Goal: Transaction & Acquisition: Purchase product/service

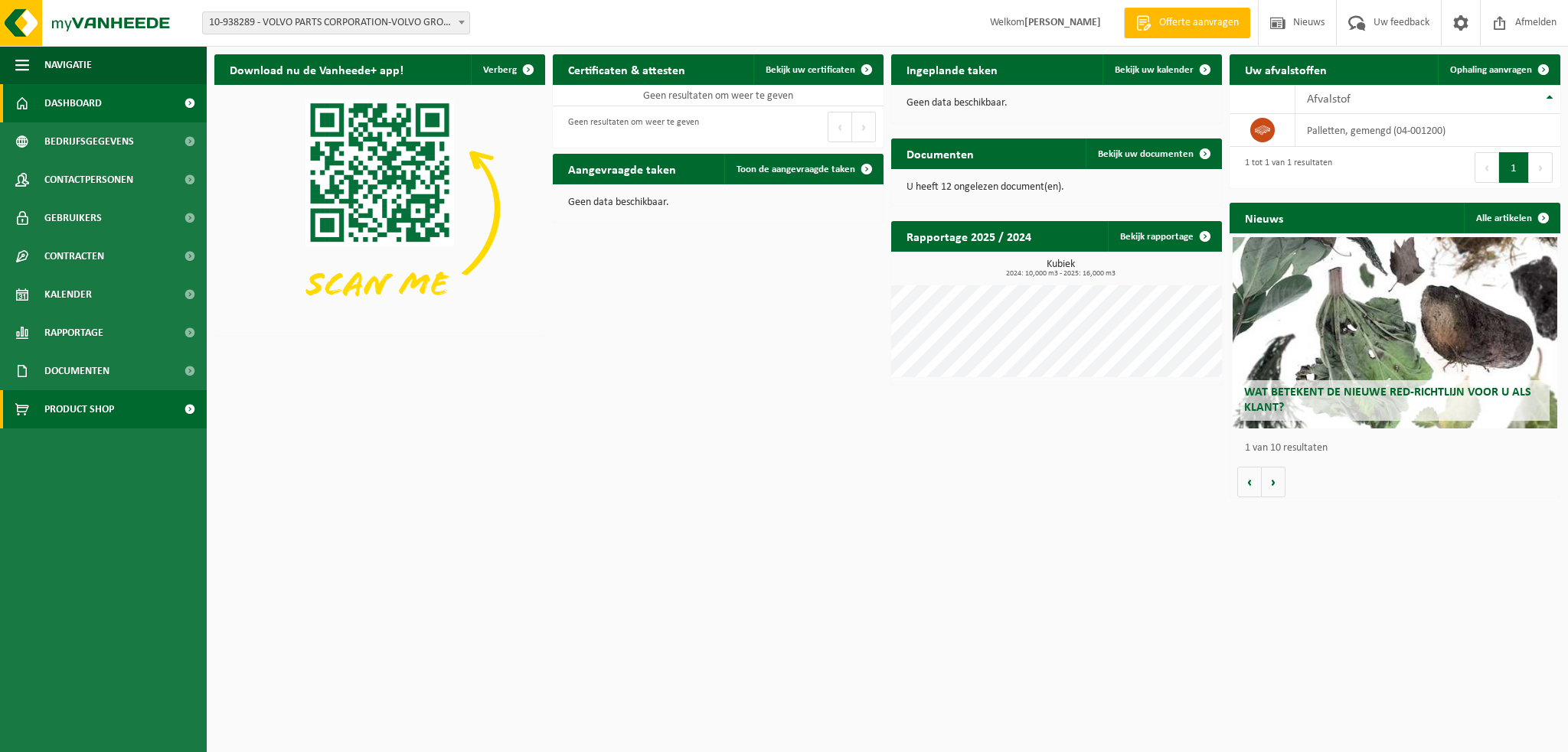
click at [589, 537] on html "Vestiging: 02-007709 - VOLVO GROUP/CVA OOSTAKKER - 9041 OOSTAKKER, [STREET_ADDR…" at bounding box center [784, 376] width 1568 height 752
click at [67, 295] on span "Kalender" at bounding box center [67, 295] width 48 height 38
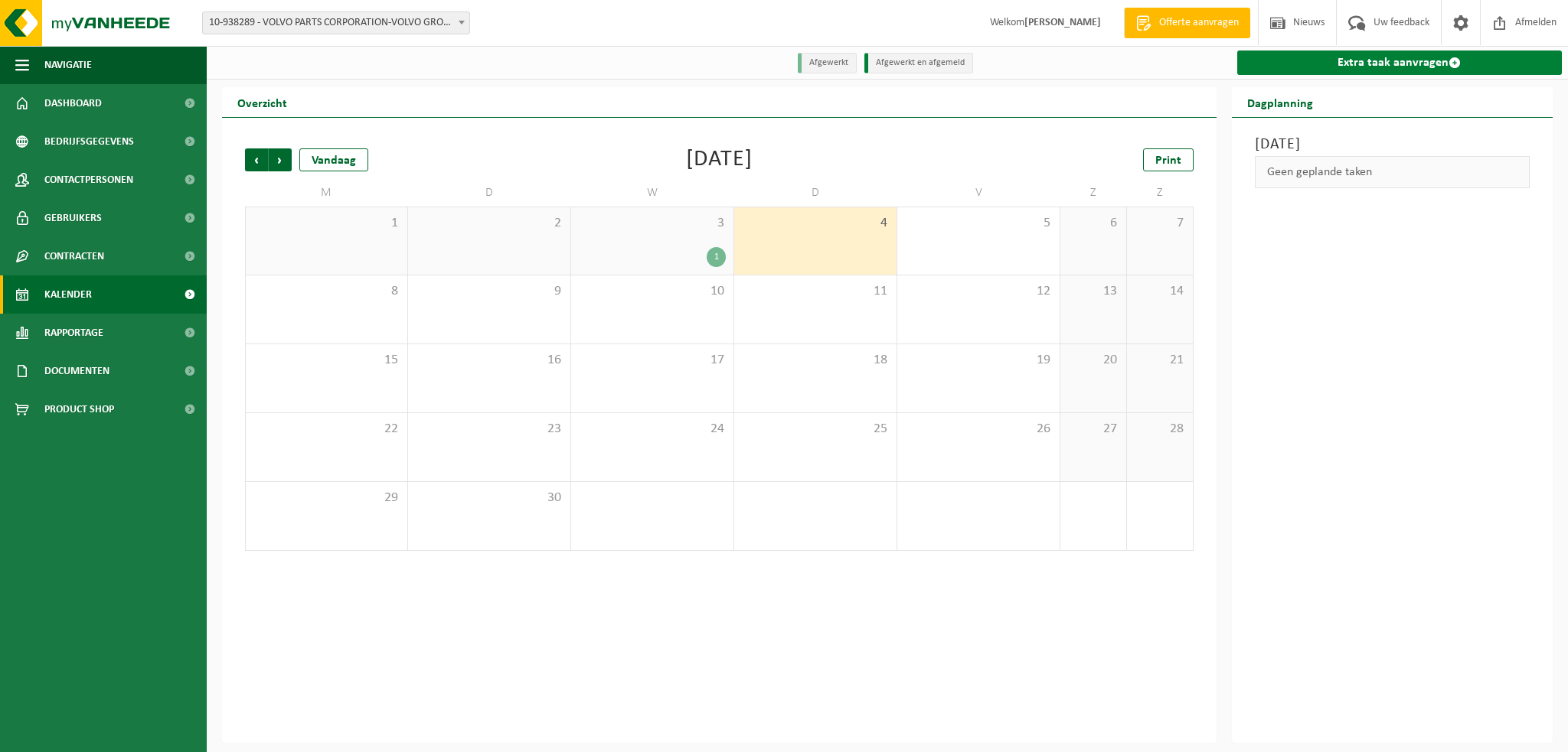
click at [1329, 66] on link "Extra taak aanvragen" at bounding box center [1400, 63] width 326 height 24
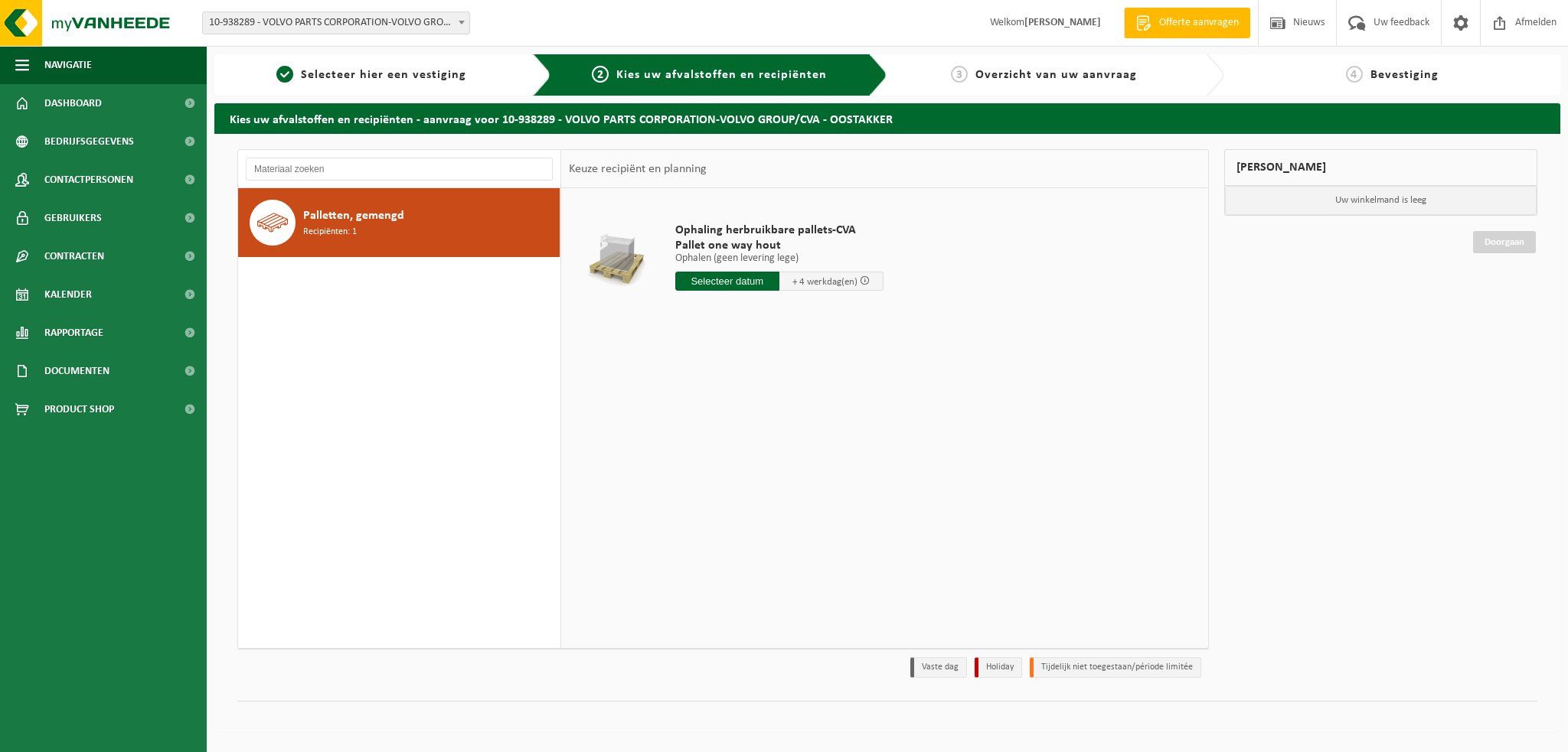
click at [459, 21] on b at bounding box center [461, 22] width 7 height 4
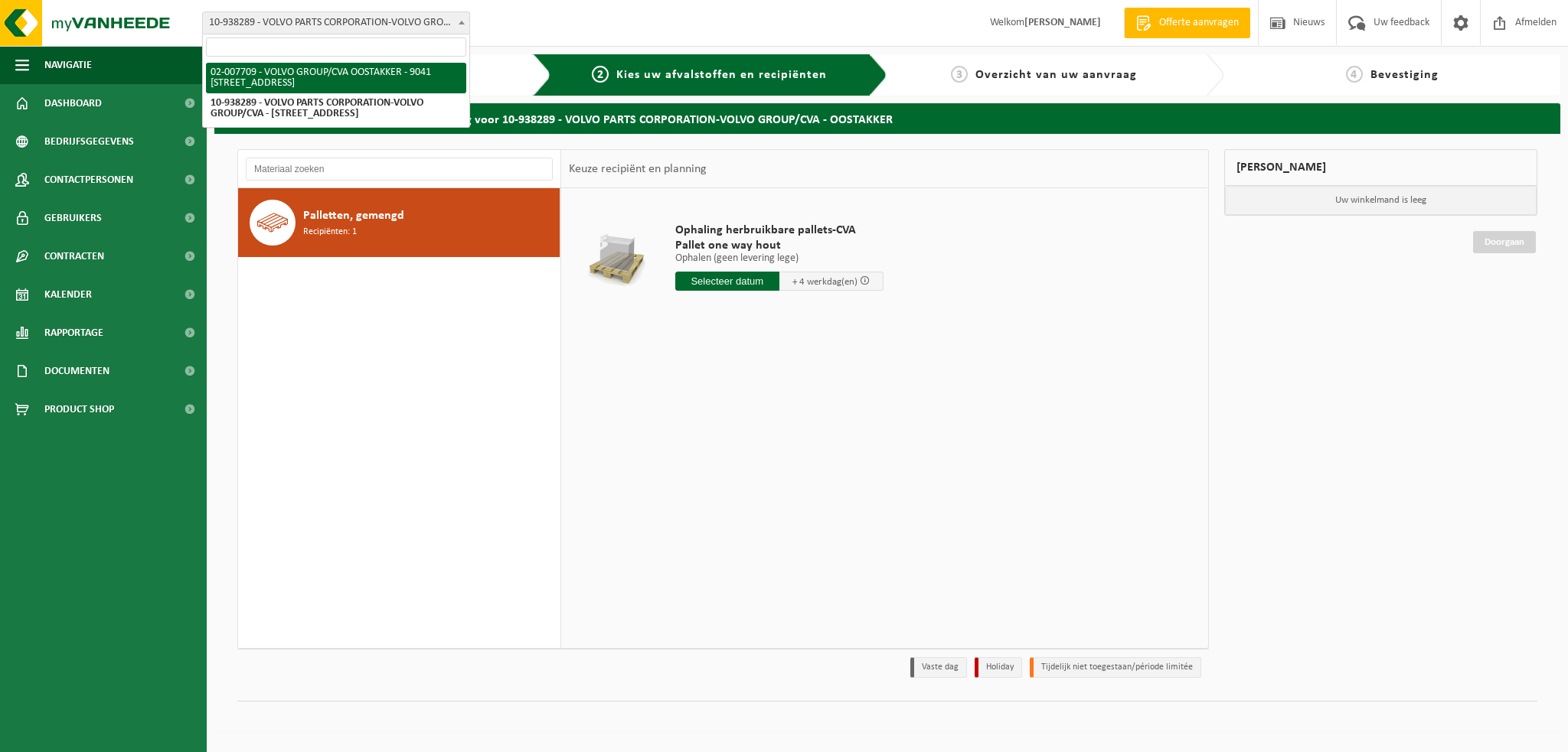
select select "1046"
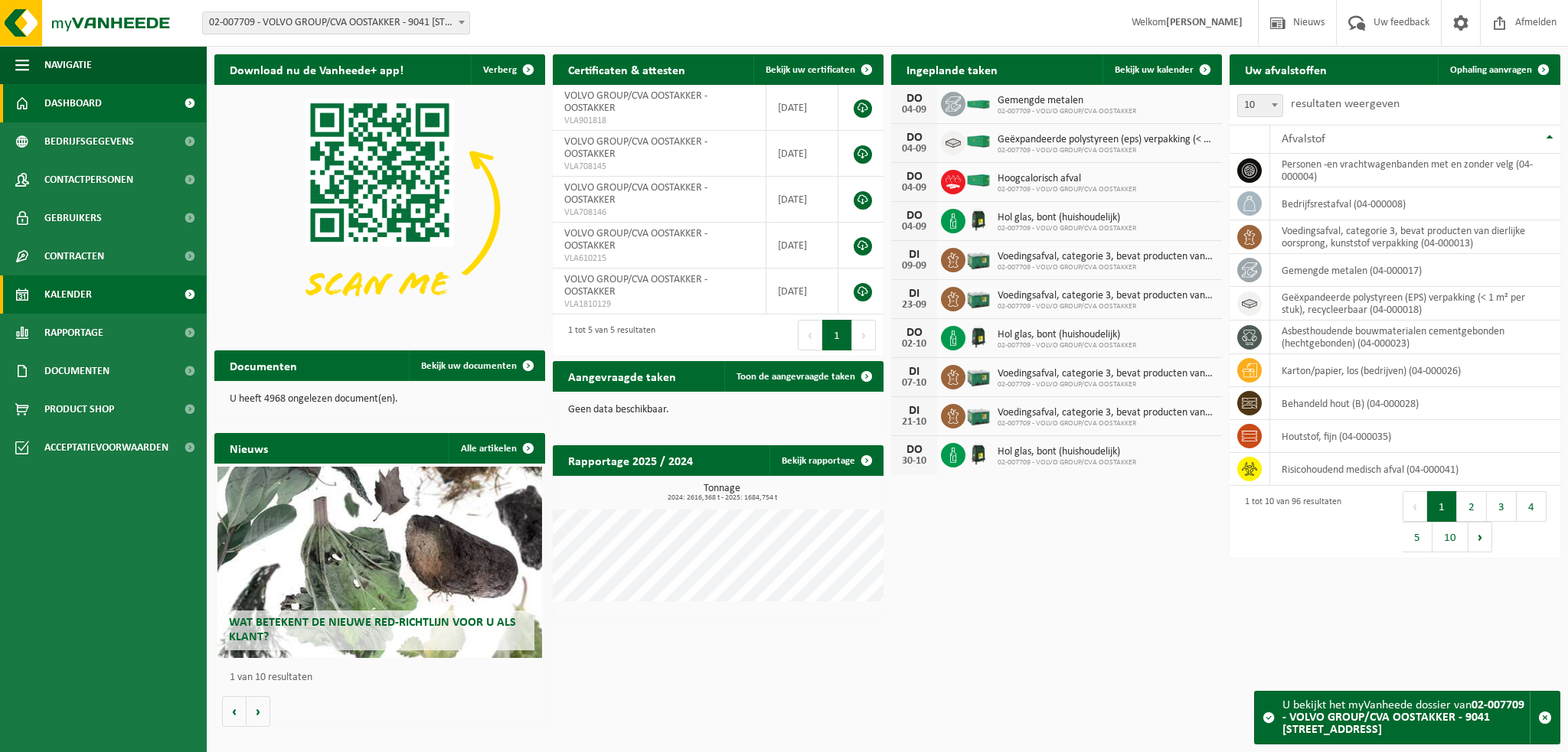
click at [120, 294] on link "Kalender" at bounding box center [103, 295] width 207 height 38
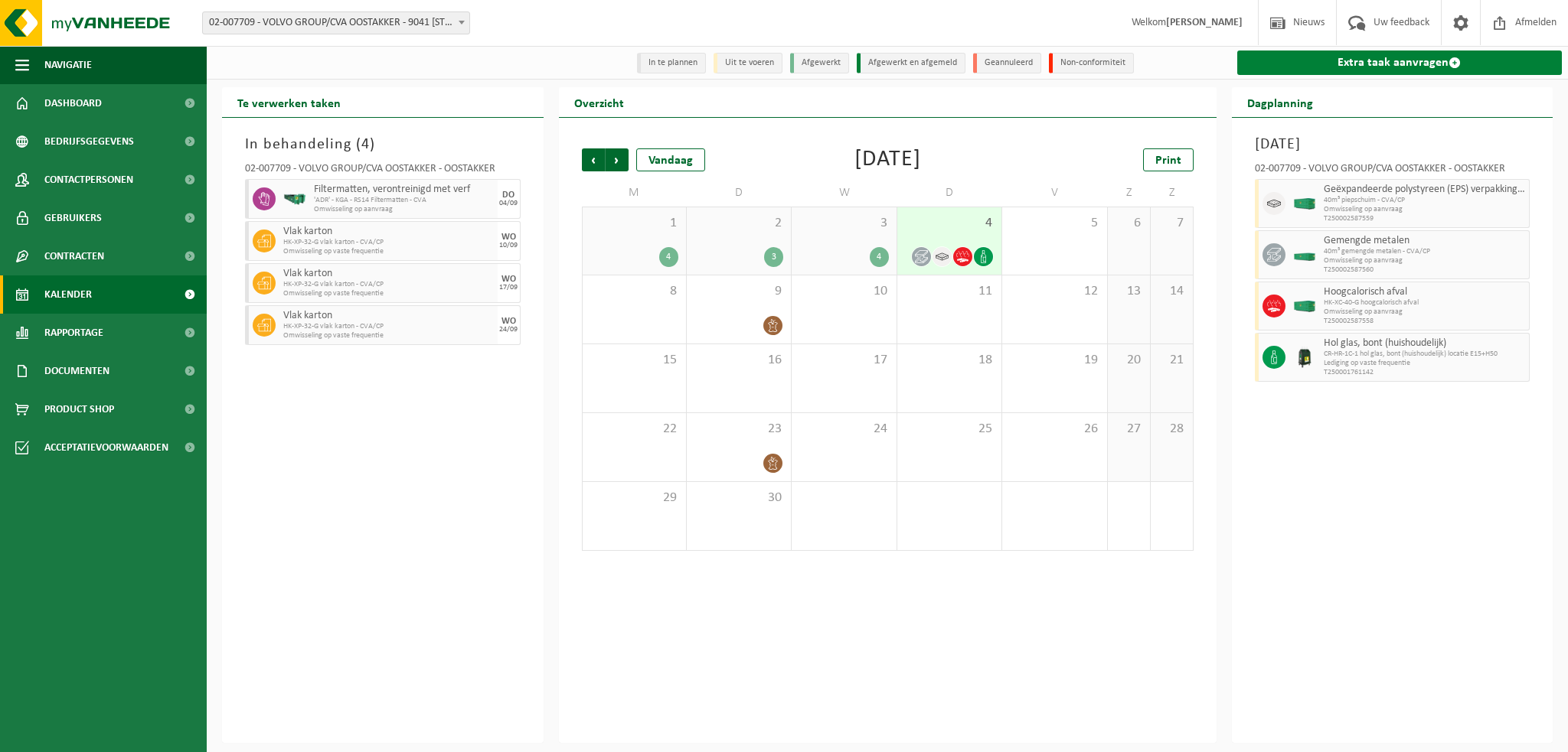
click at [1359, 60] on link "Extra taak aanvragen" at bounding box center [1400, 63] width 326 height 24
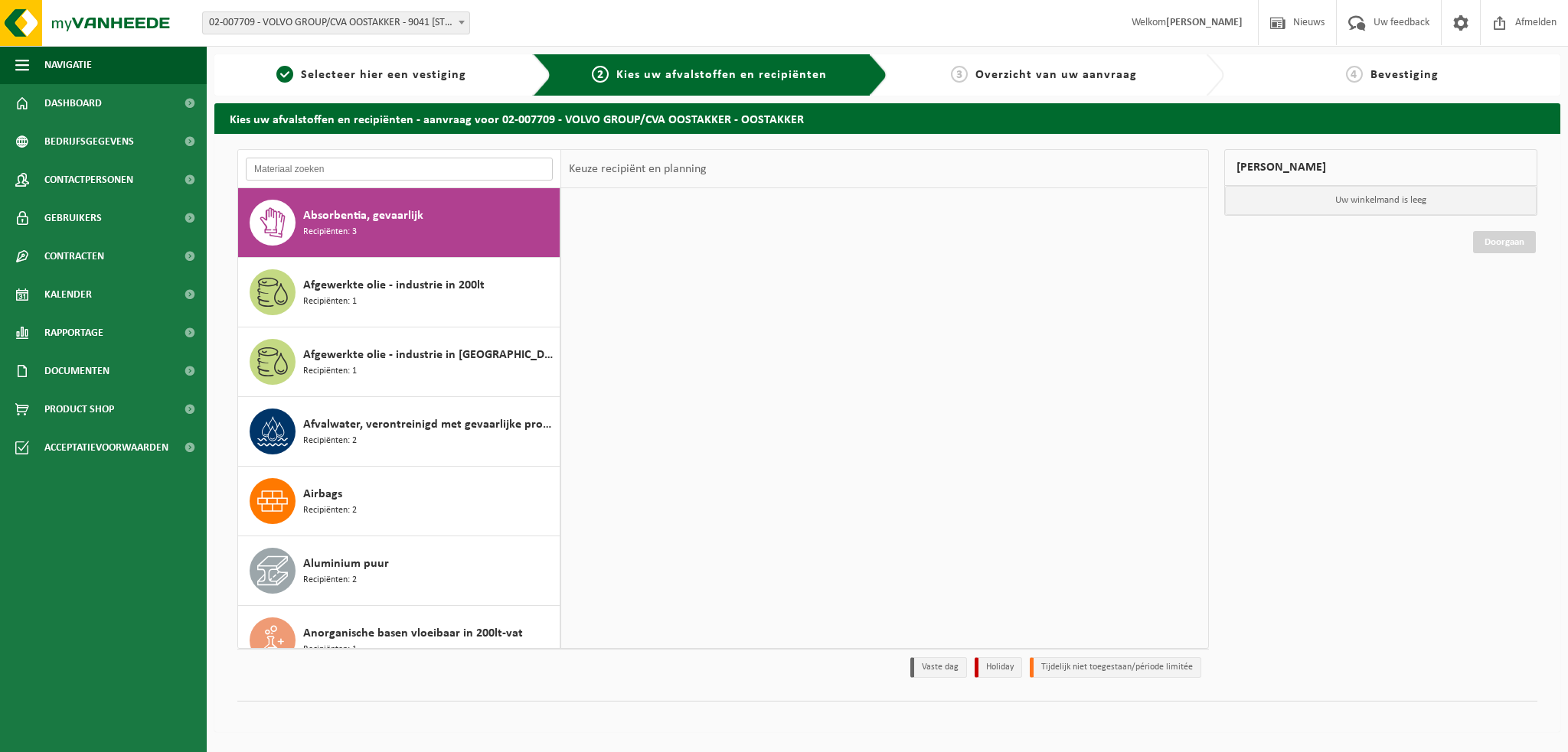
click at [306, 166] on input "text" at bounding box center [399, 169] width 307 height 23
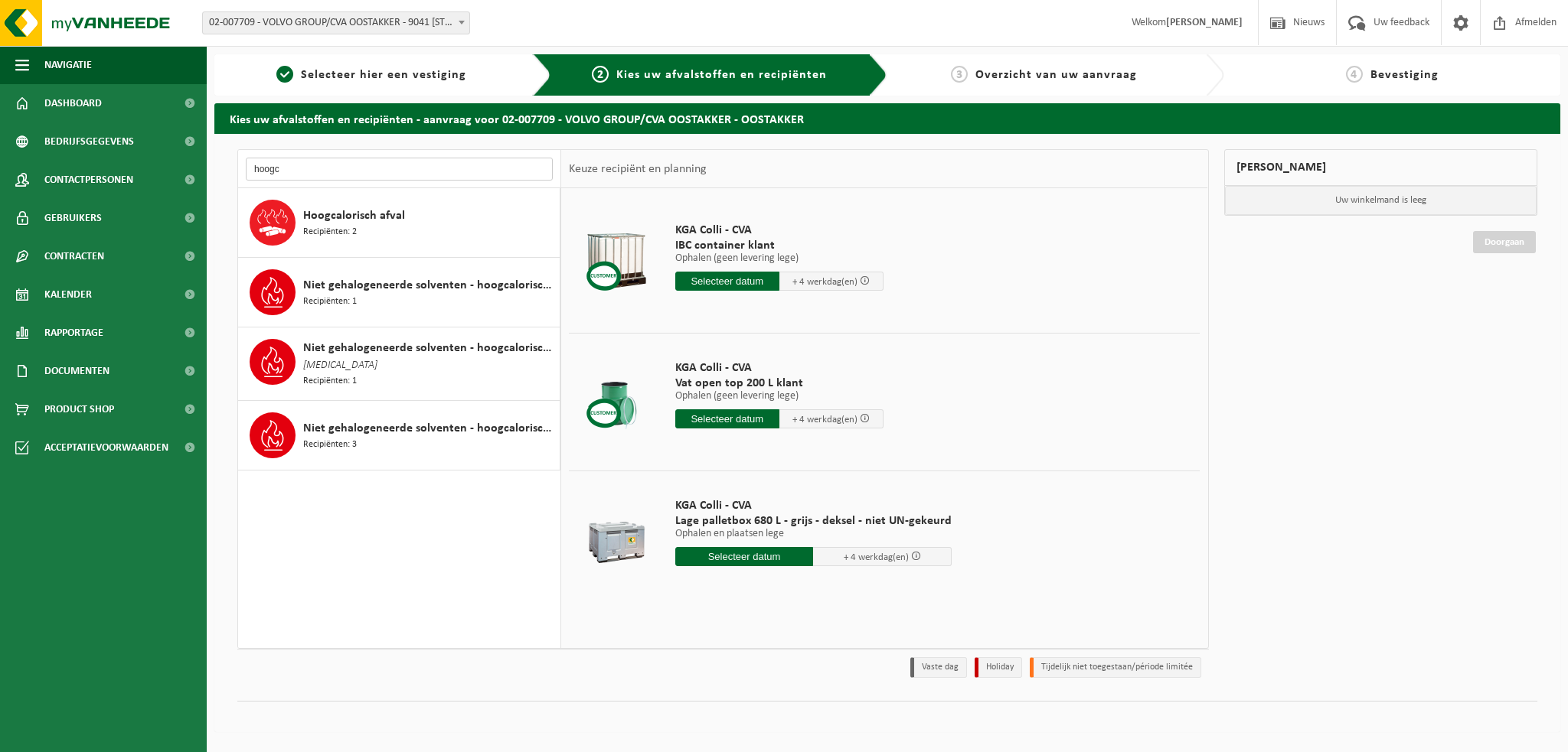
type input "hoogc"
click at [356, 216] on span "Hoogcalorisch afval" at bounding box center [354, 216] width 102 height 19
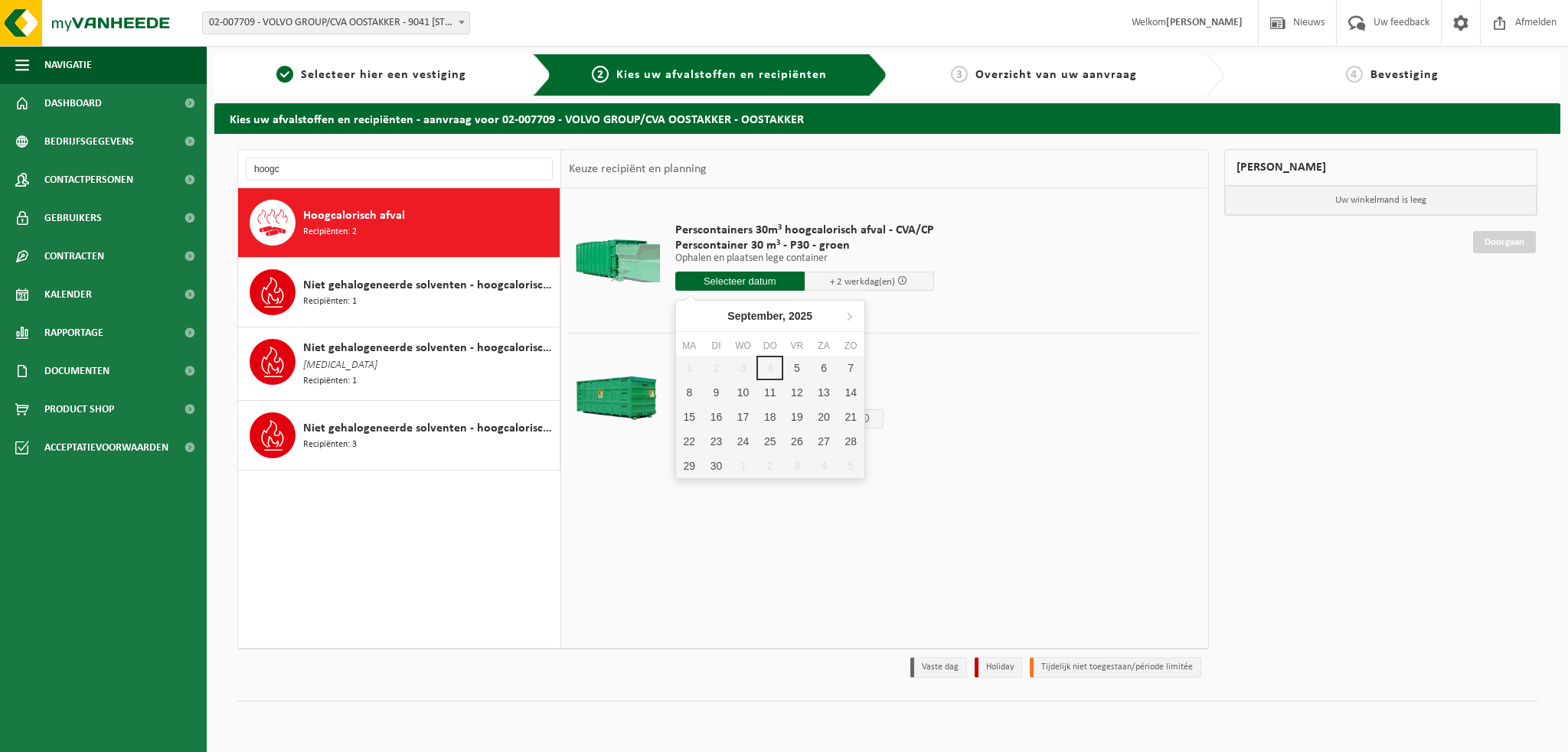
click at [723, 280] on input "text" at bounding box center [740, 281] width 129 height 19
click at [790, 361] on div "5" at bounding box center [796, 368] width 27 height 24
type input "Van 2025-09-05"
type input "2025-09-05"
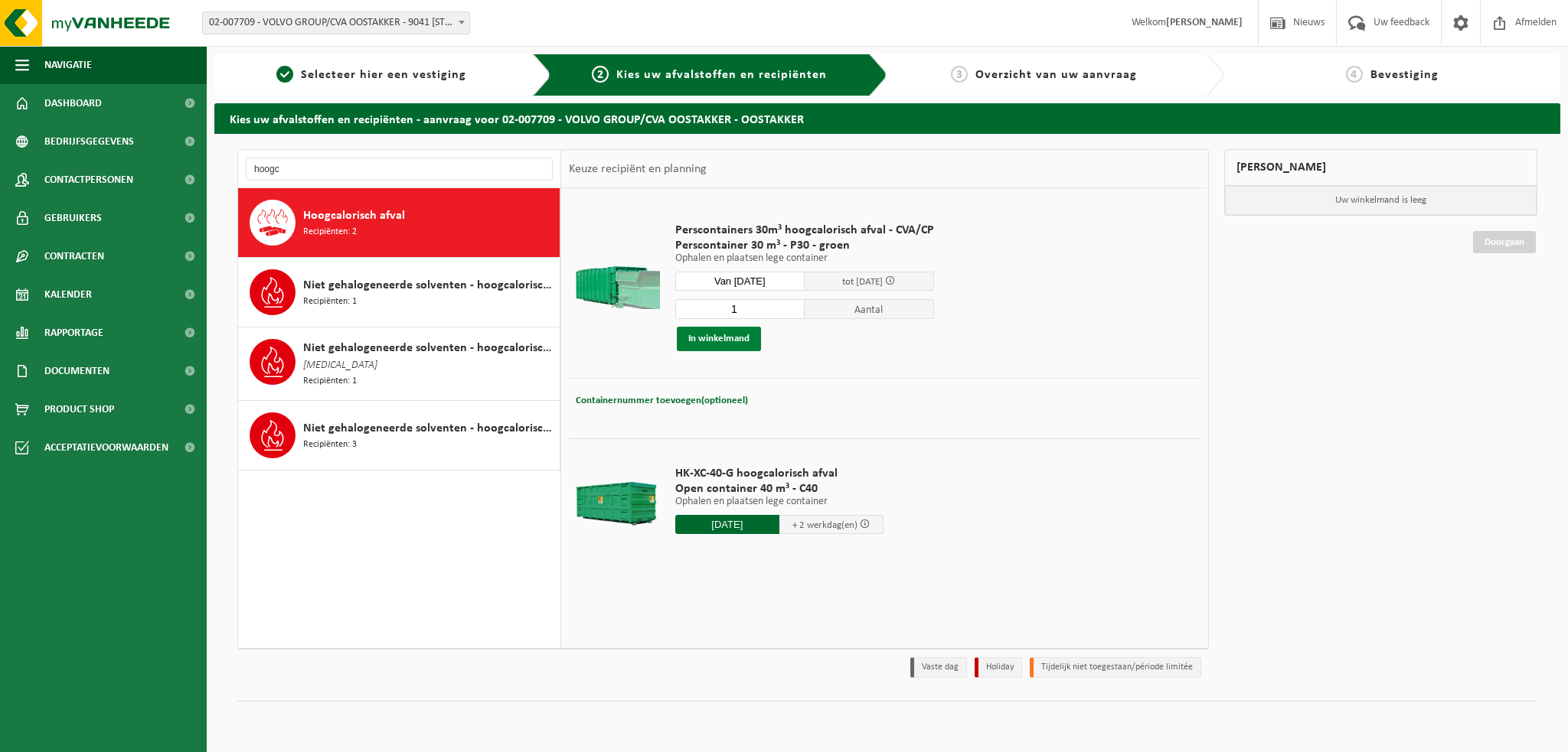
click at [727, 334] on button "In winkelmand" at bounding box center [719, 339] width 84 height 24
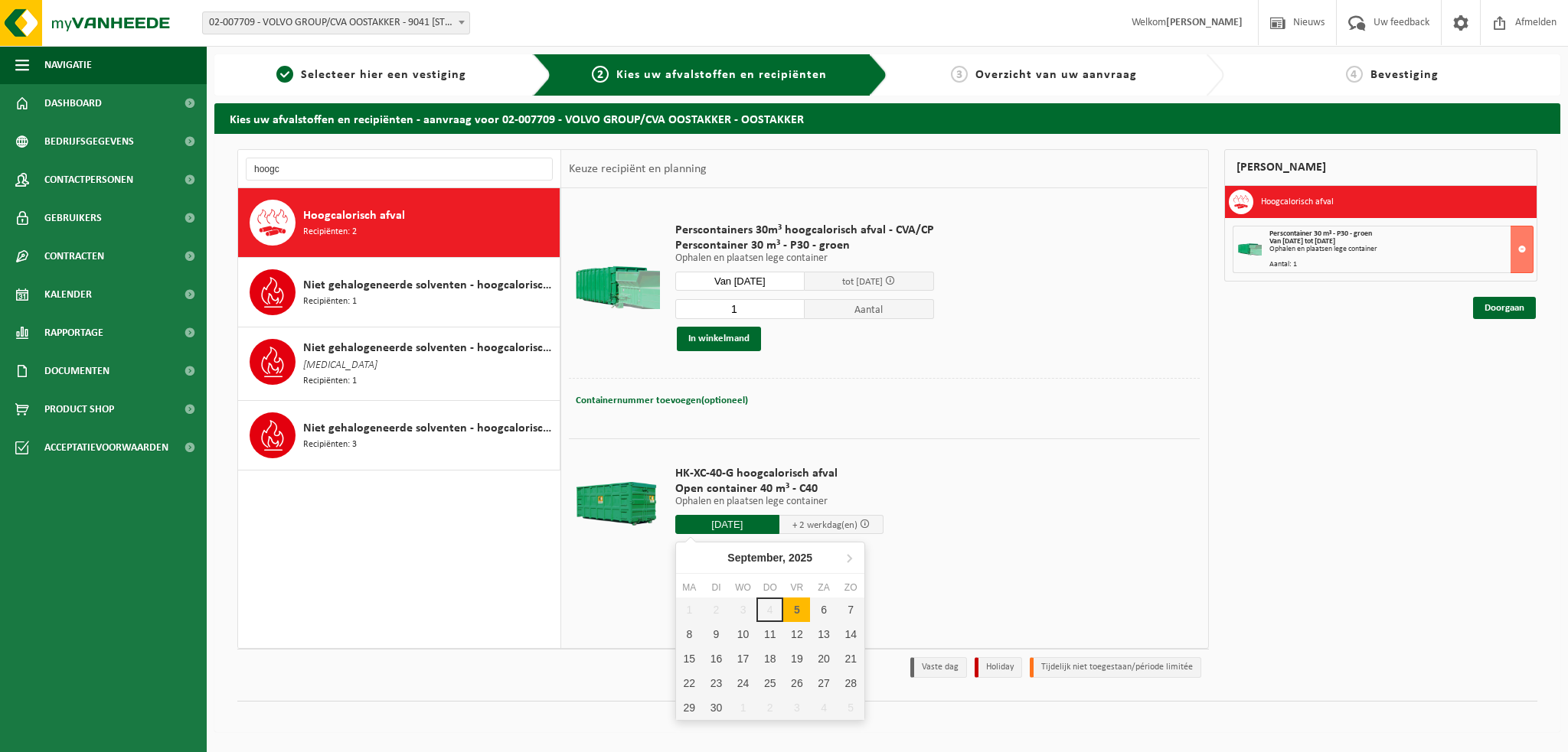
click at [729, 523] on input "2025-09-05" at bounding box center [727, 525] width 104 height 19
click at [794, 611] on div "5" at bounding box center [796, 610] width 27 height 24
click at [1031, 488] on td "HK-XC-40-G hoogcalorisch afval Open container 40 m³ - C40 Ophalen en plaatsen l…" at bounding box center [932, 503] width 537 height 130
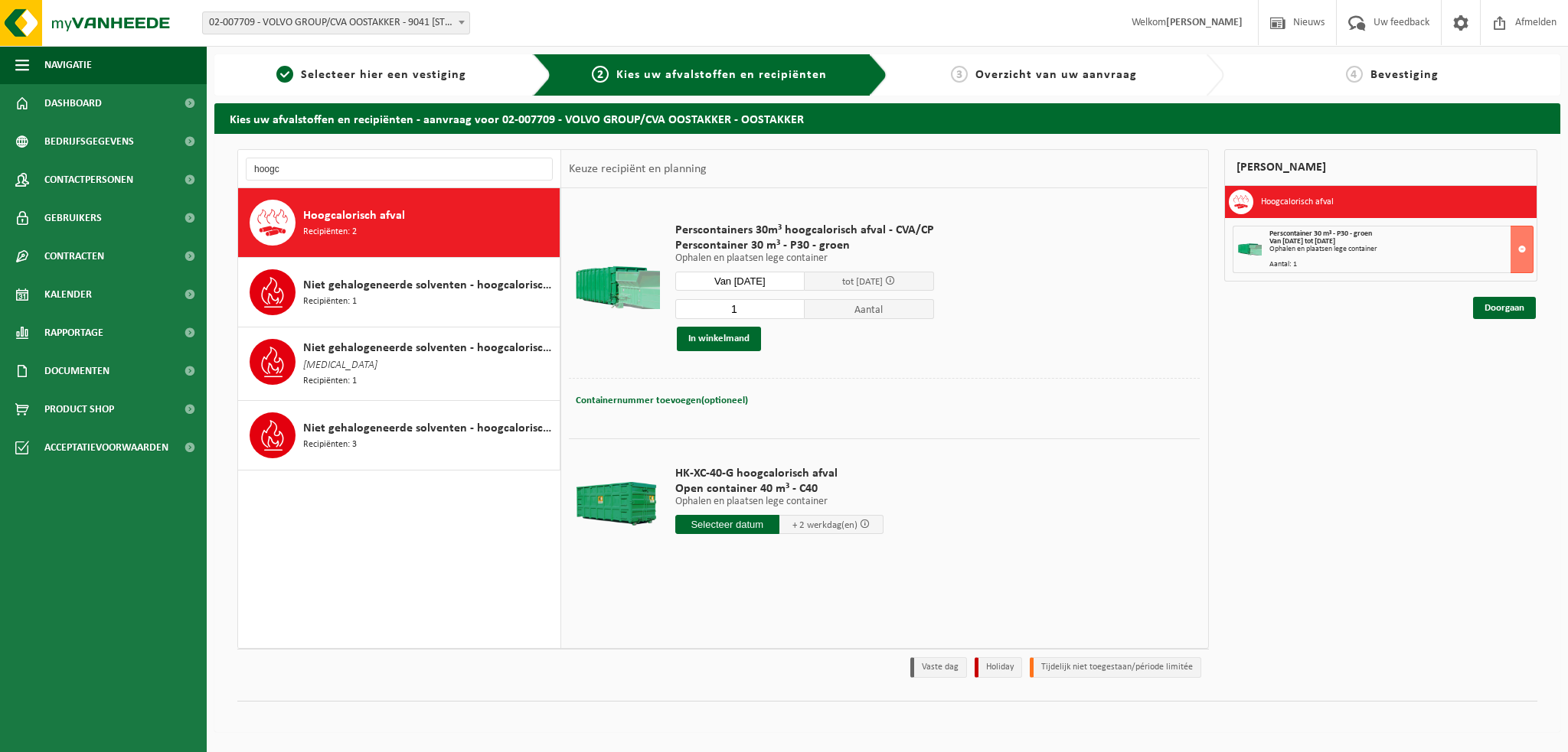
click at [717, 521] on input "text" at bounding box center [727, 525] width 104 height 19
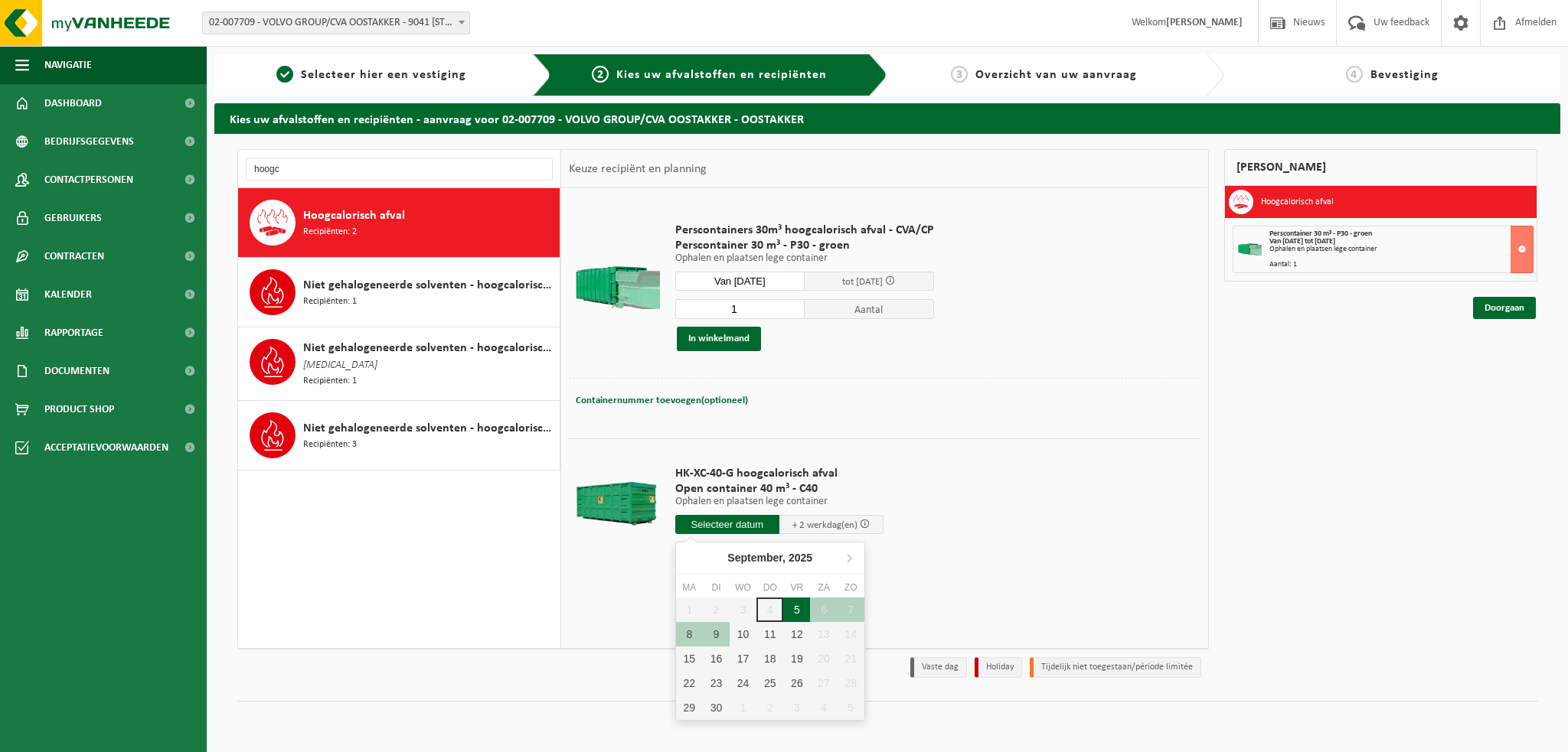
click at [795, 609] on div "5" at bounding box center [796, 610] width 27 height 24
type input "Van 2025-09-05"
type input "2025-09-05"
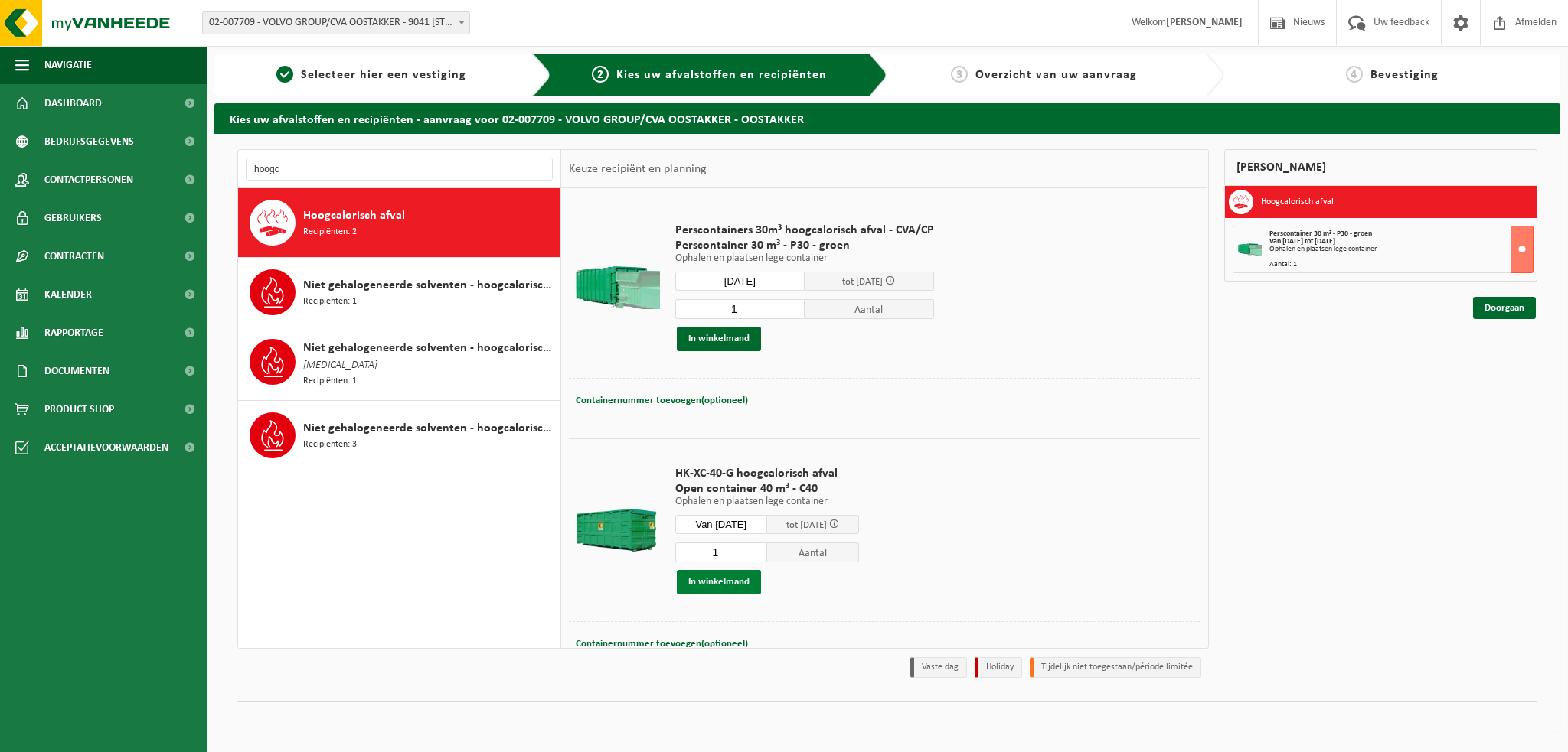
click at [722, 580] on button "In winkelmand" at bounding box center [719, 583] width 84 height 24
click at [330, 174] on input "hoogc" at bounding box center [399, 169] width 307 height 23
type input "h"
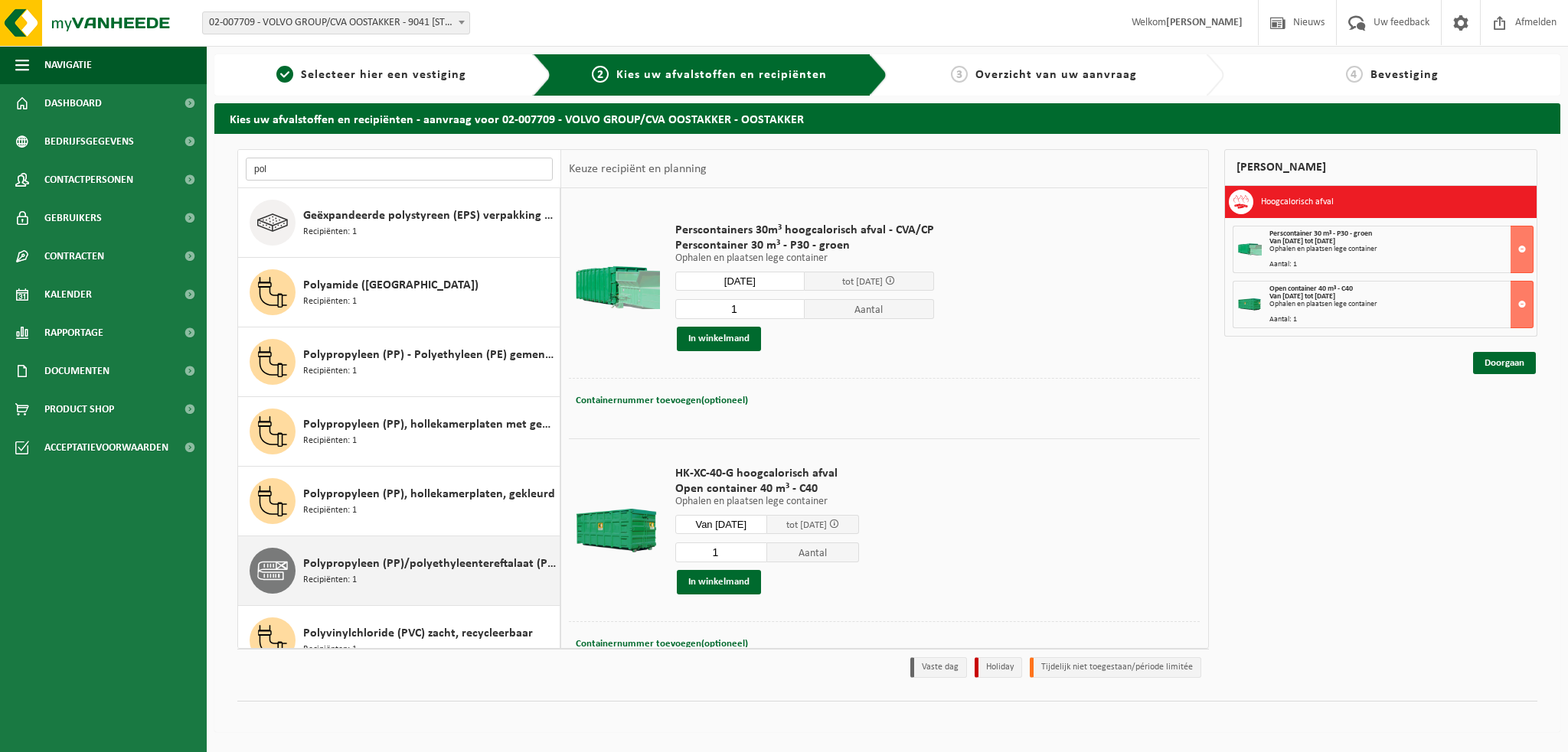
type input "pol"
click at [364, 576] on div "Polypropyleen (PP)/polyethyleentereftalaat (PET) spanbanden Recipiënten: 1" at bounding box center [429, 571] width 253 height 46
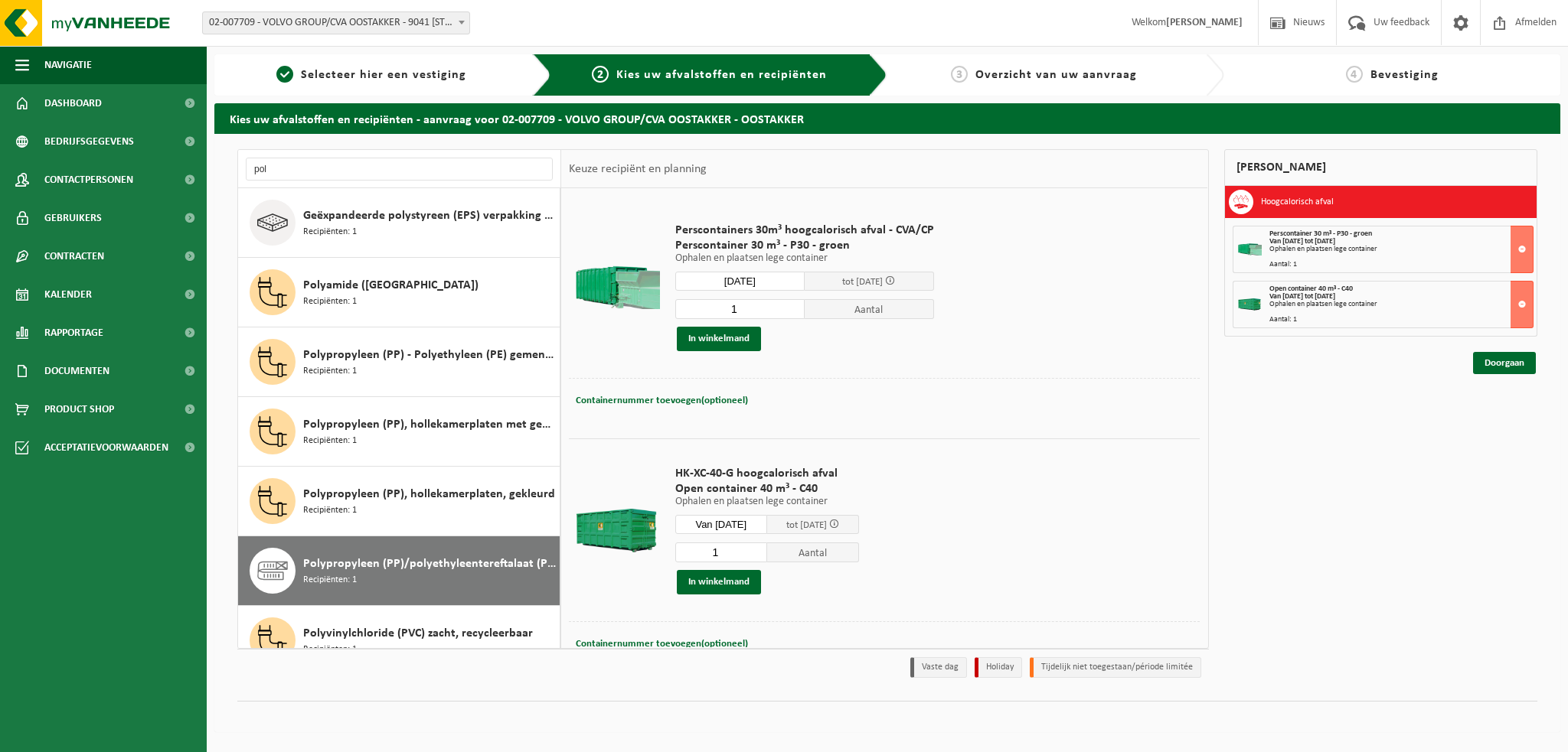
scroll to position [27, 0]
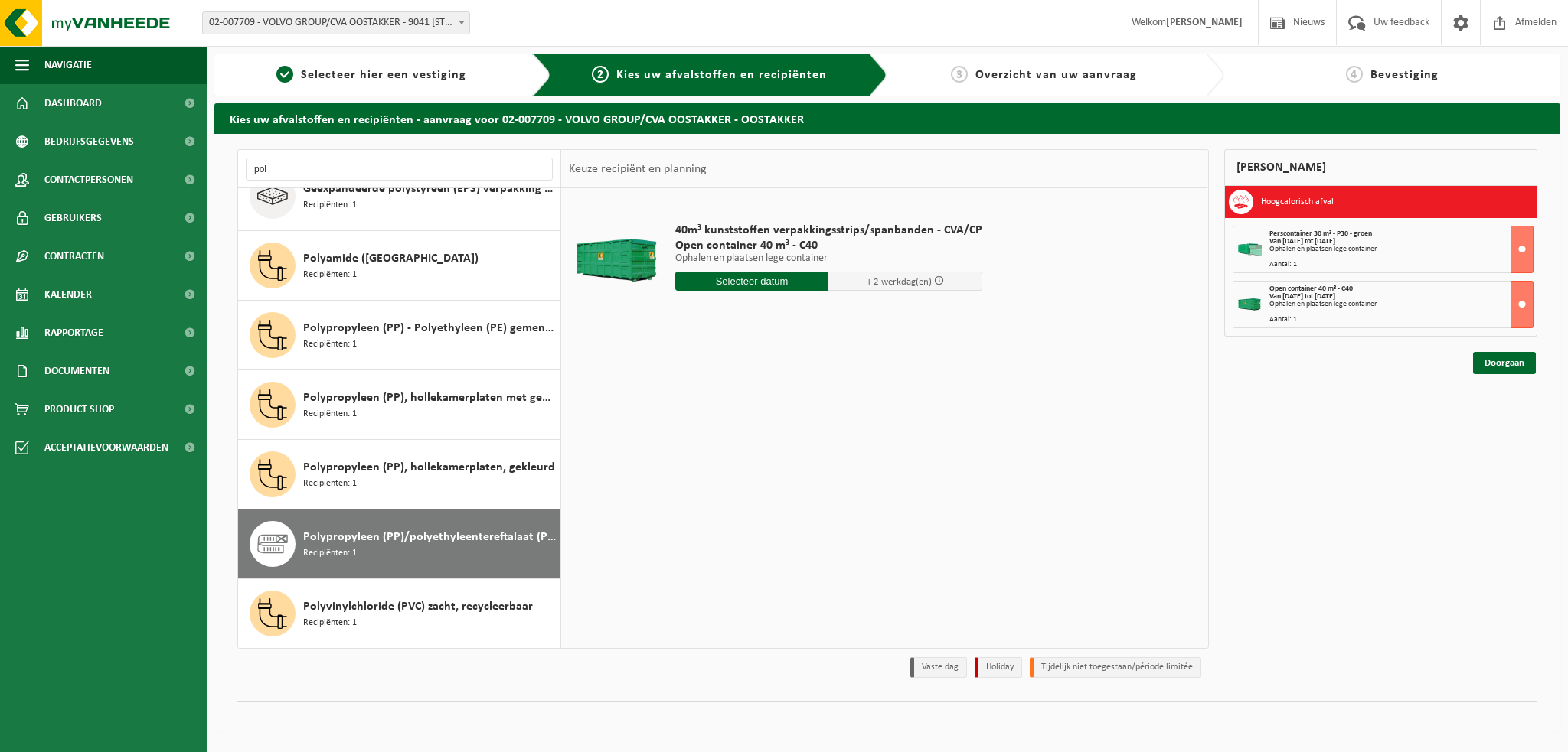
click at [777, 287] on input "text" at bounding box center [752, 281] width 153 height 19
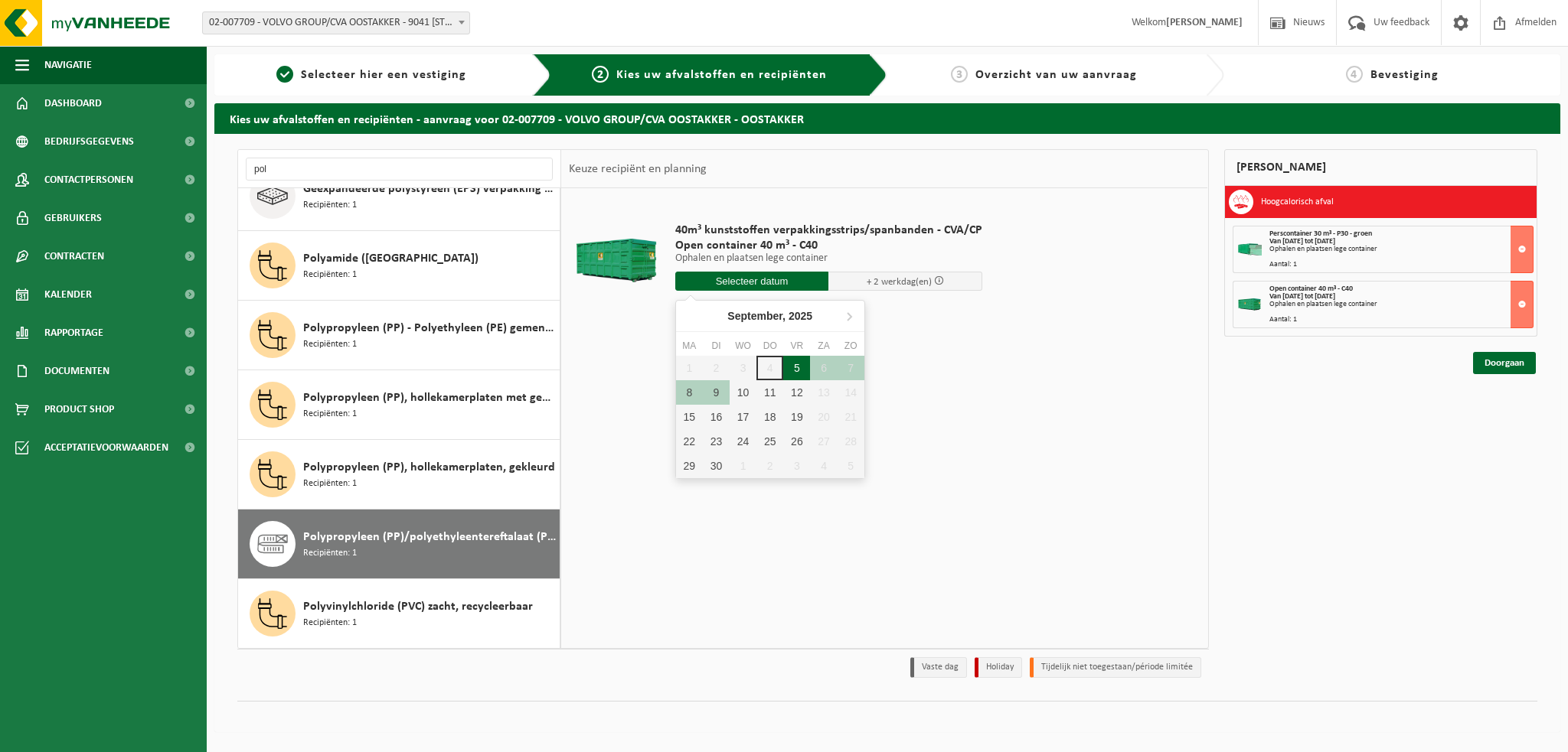
click at [797, 362] on div "5" at bounding box center [796, 368] width 27 height 24
type input "Van 2025-09-05"
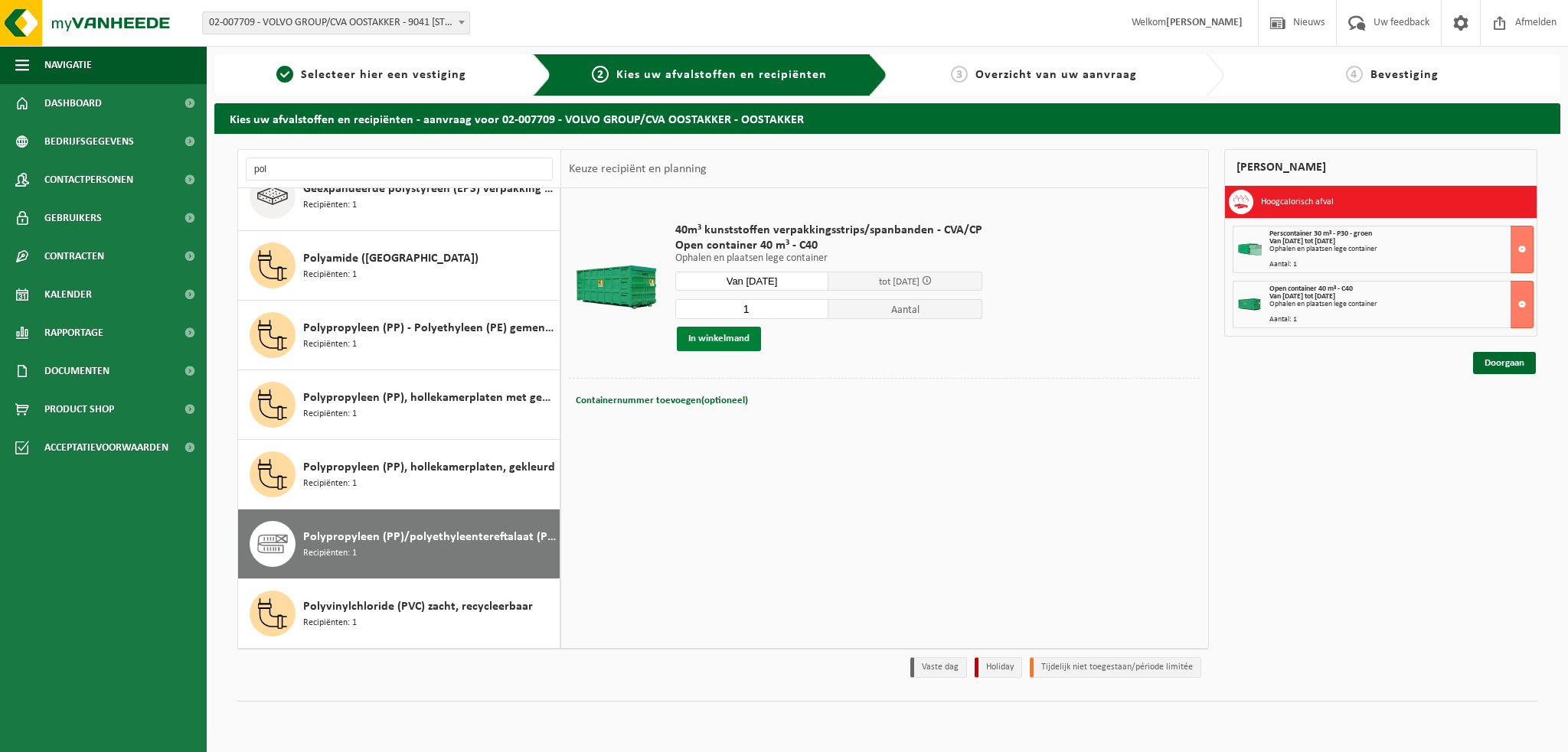
click at [748, 339] on button "In winkelmand" at bounding box center [719, 339] width 84 height 24
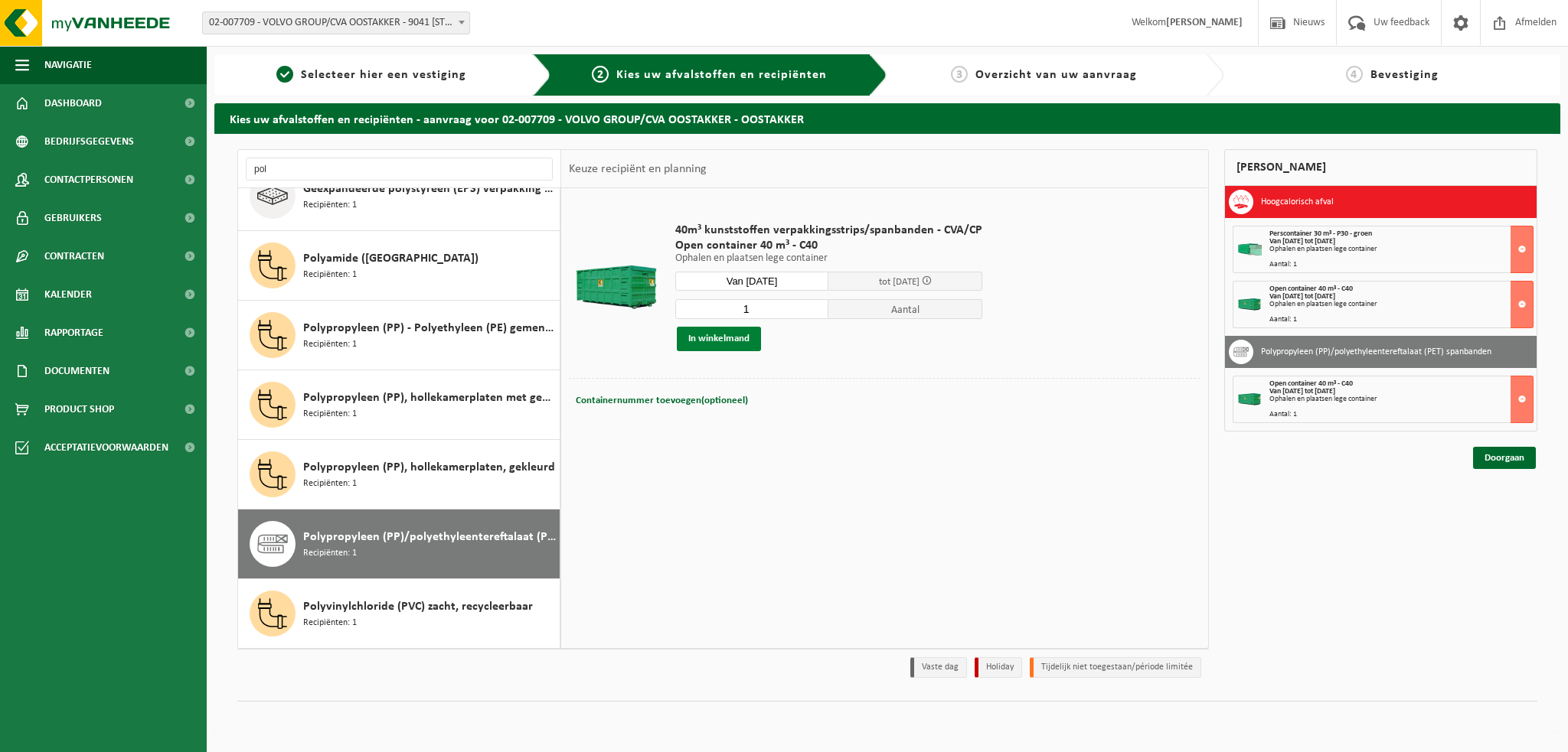
click at [738, 339] on button "In winkelmand" at bounding box center [719, 339] width 84 height 24
click at [76, 296] on span "Kalender" at bounding box center [67, 295] width 48 height 38
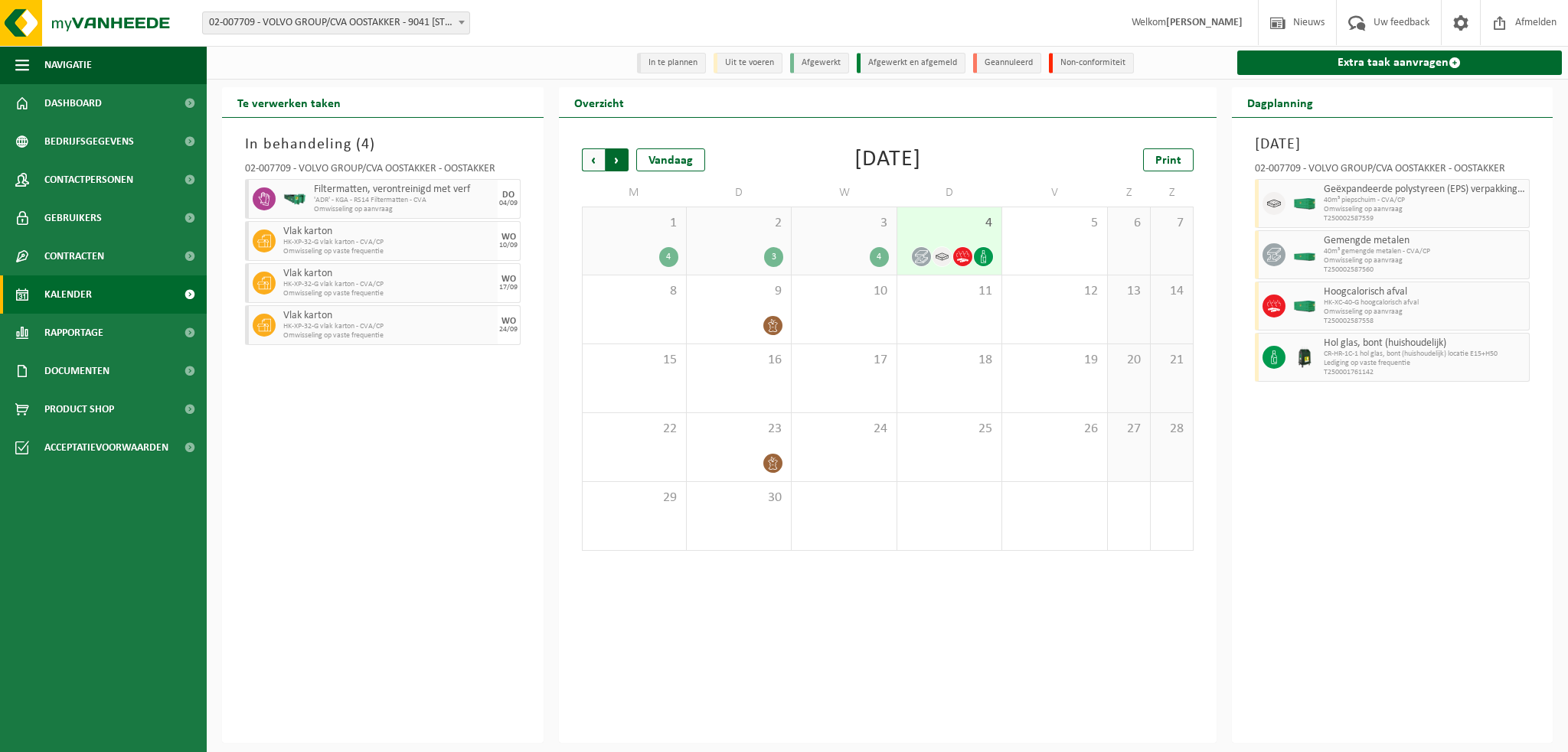
click at [588, 161] on span "Vorige" at bounding box center [593, 160] width 23 height 23
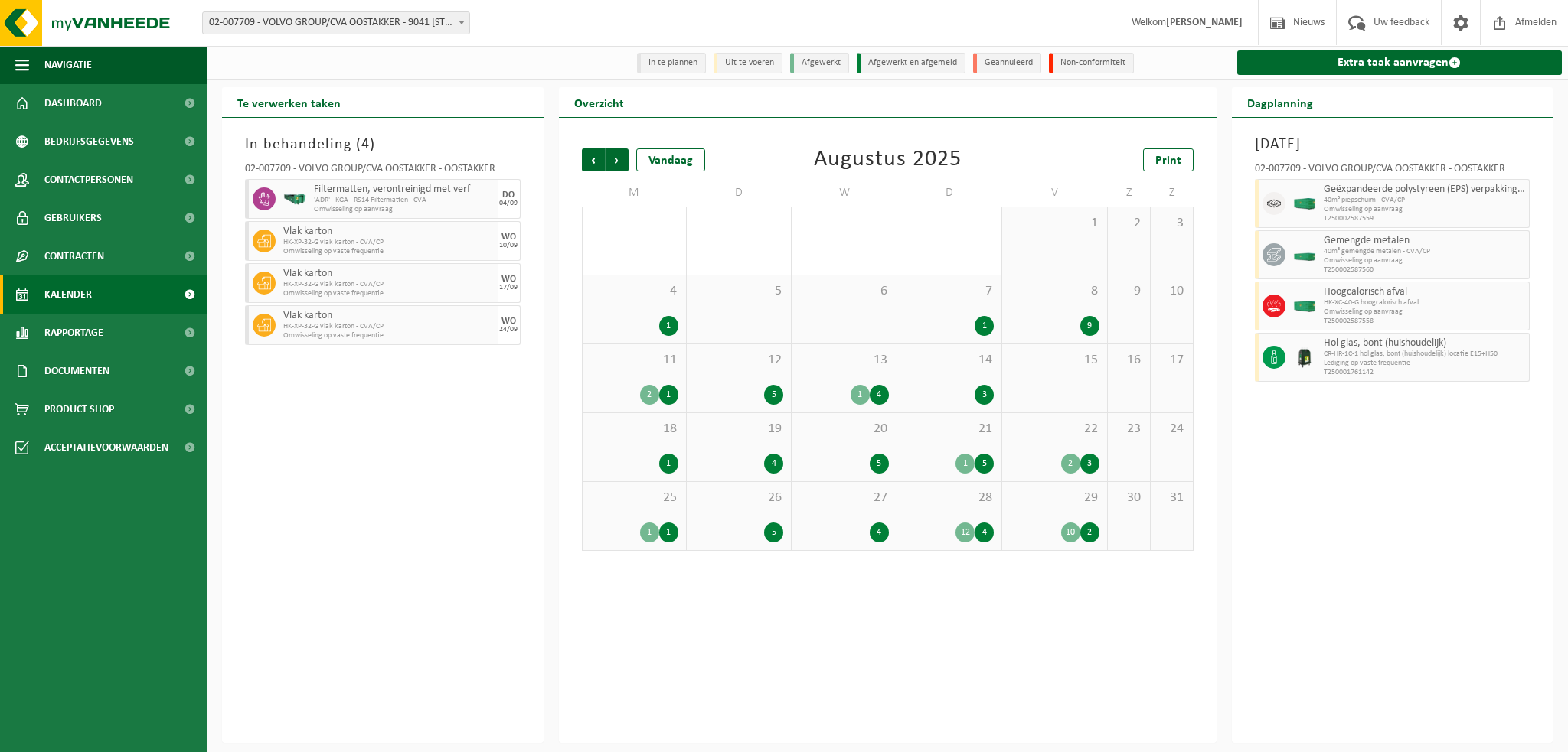
click at [1048, 507] on span "29" at bounding box center [1053, 499] width 89 height 17
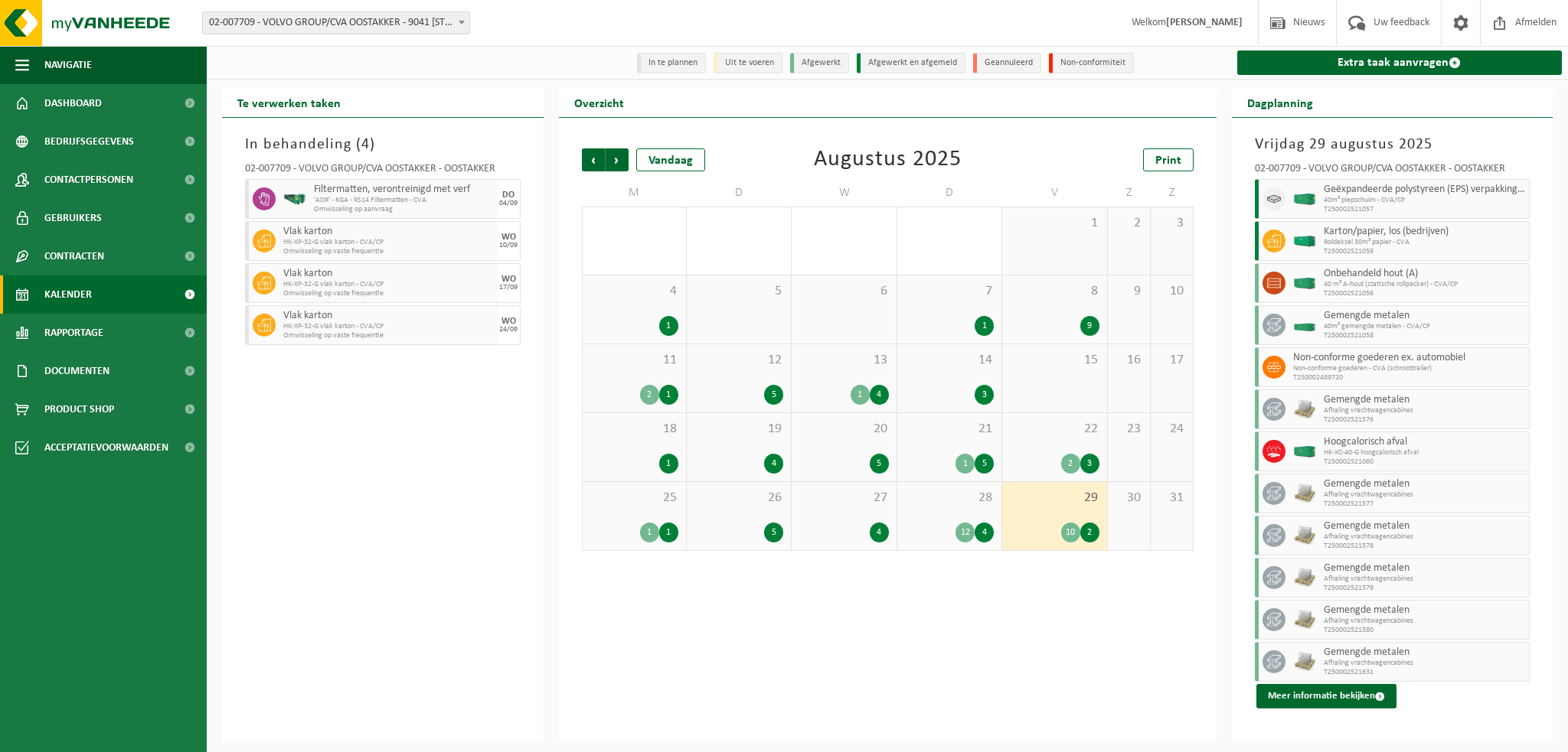
click at [956, 522] on div "28 12 4" at bounding box center [949, 516] width 104 height 68
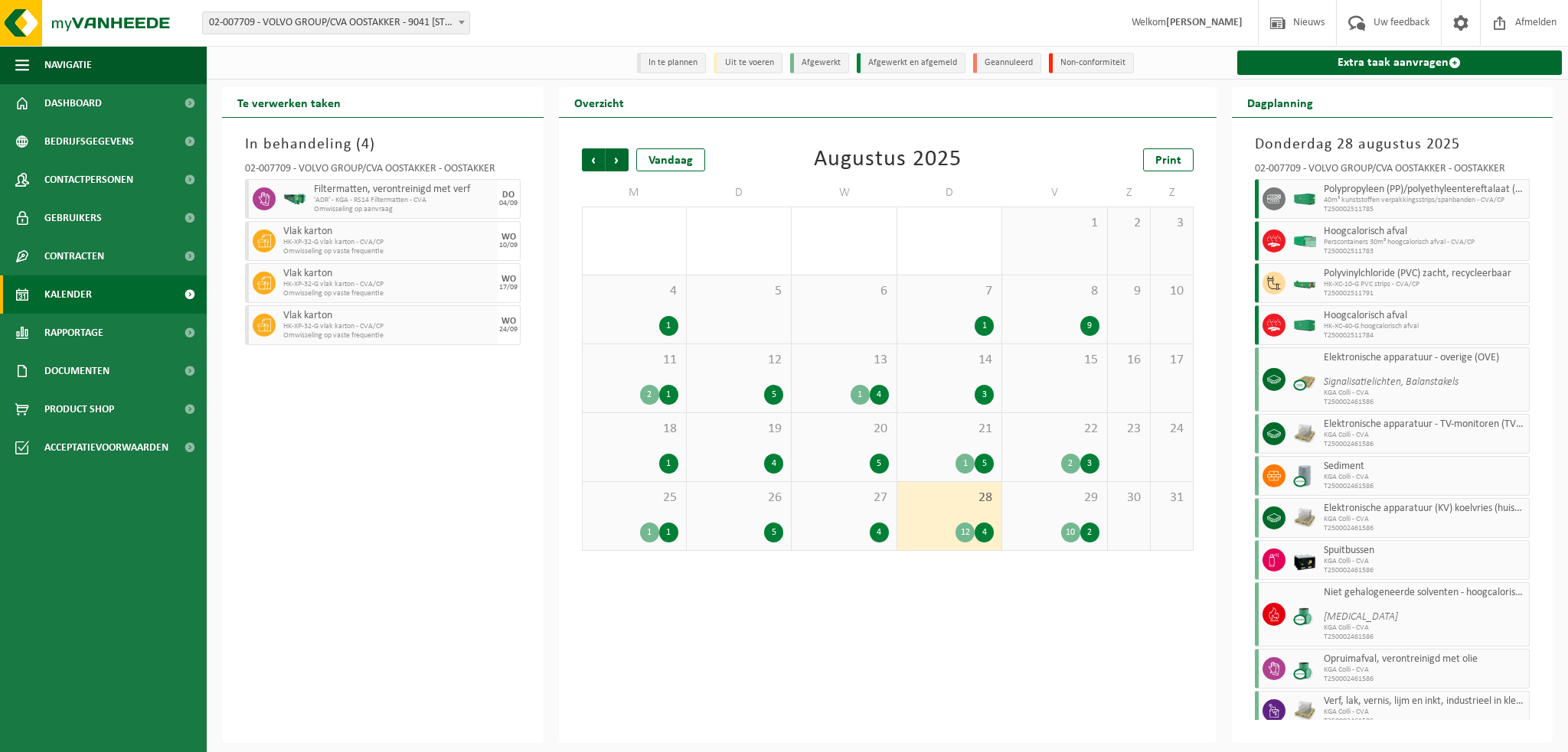
click at [830, 516] on div "27 4" at bounding box center [843, 516] width 104 height 68
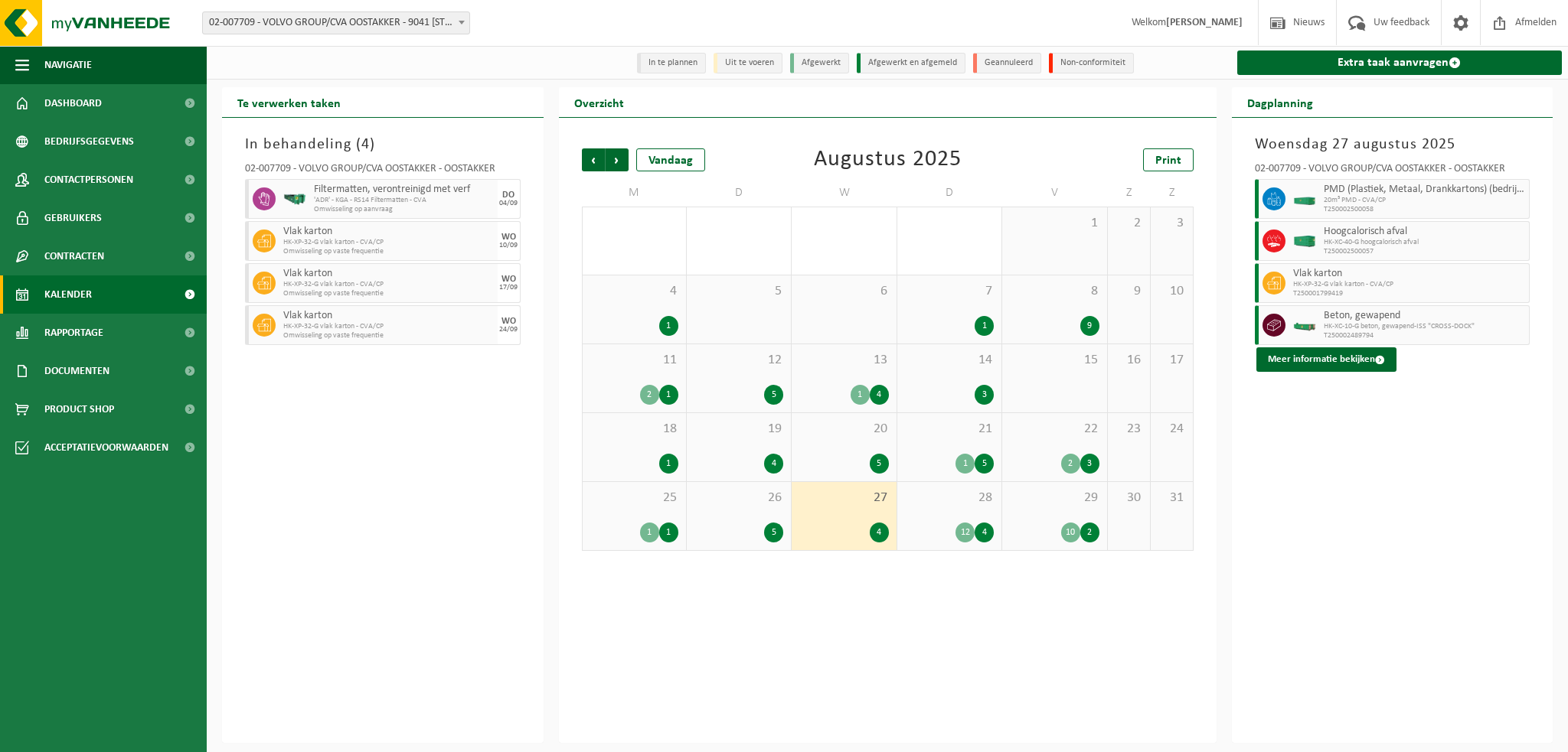
click at [732, 511] on div "26 5" at bounding box center [738, 516] width 104 height 68
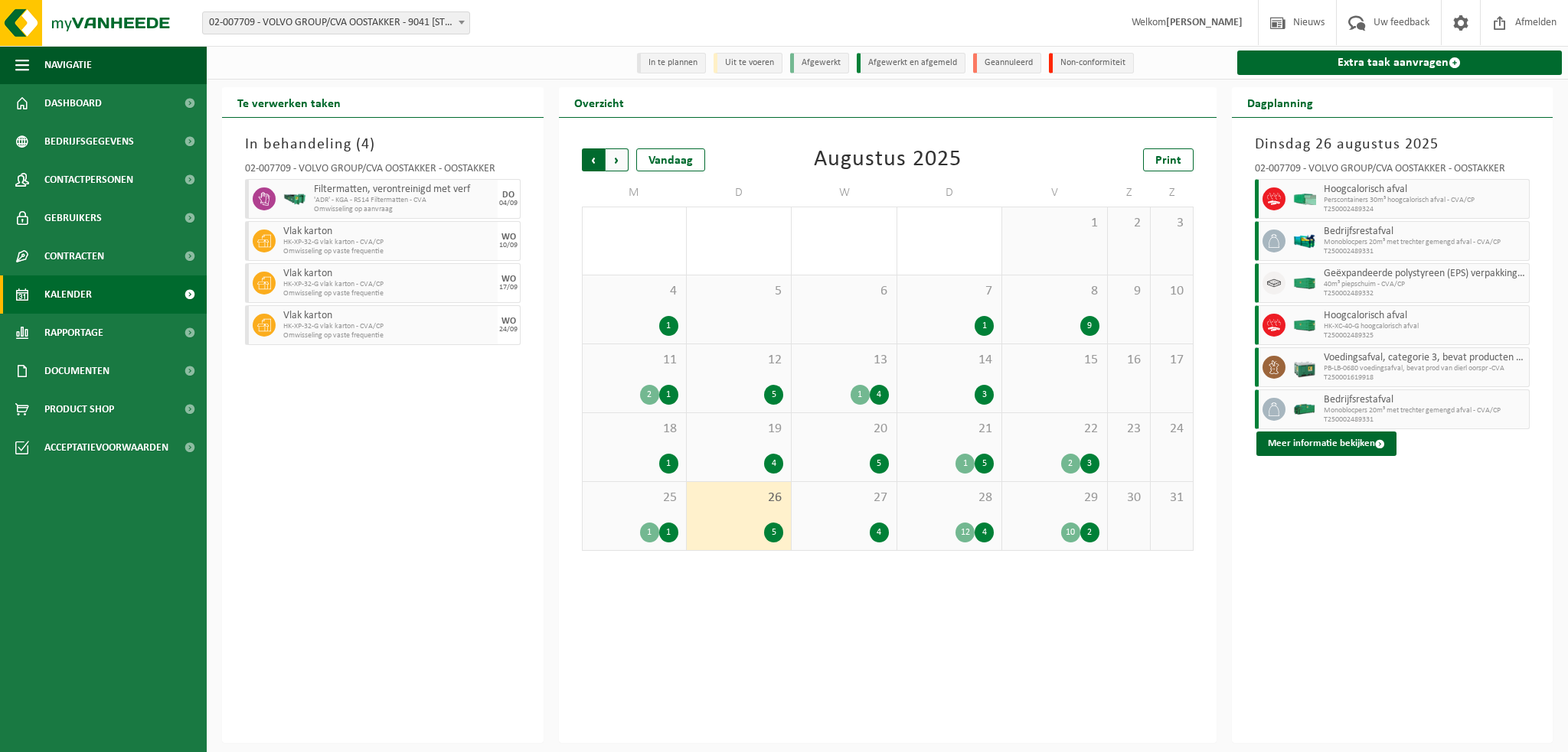
click at [617, 160] on span "Volgende" at bounding box center [617, 160] width 23 height 23
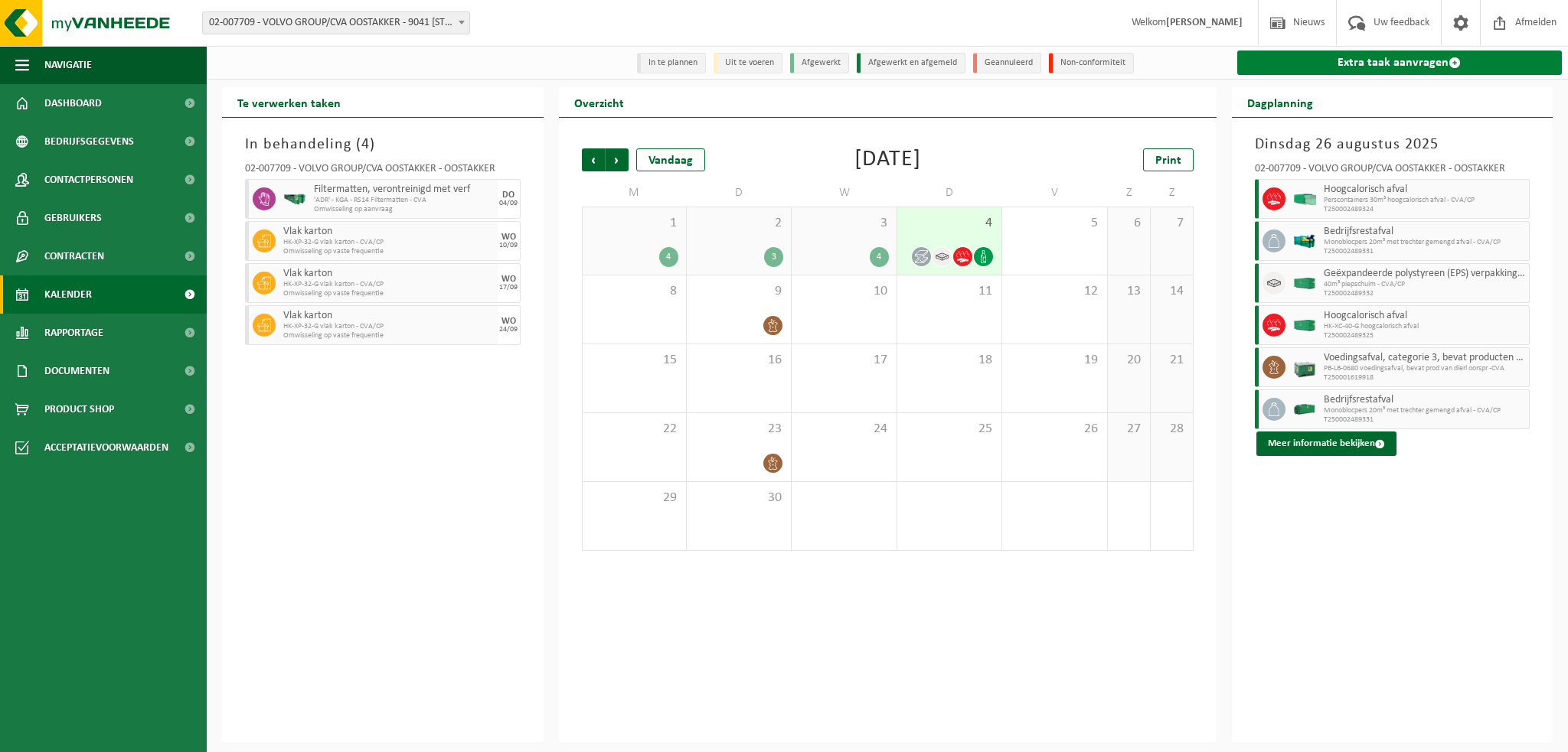
click at [1304, 65] on link "Extra taak aanvragen" at bounding box center [1400, 63] width 326 height 24
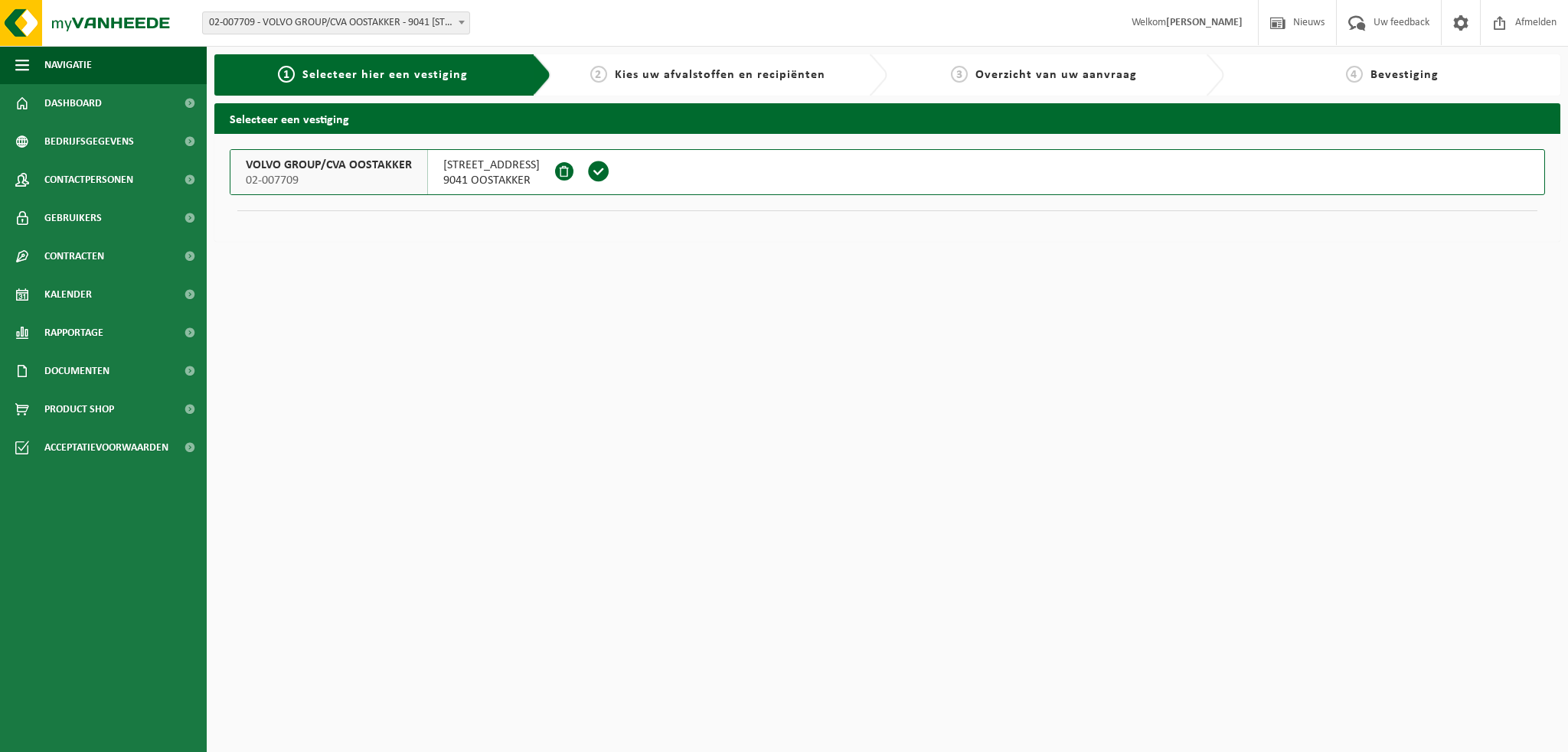
click at [356, 166] on span "VOLVO GROUP/CVA OOSTAKKER" at bounding box center [329, 166] width 167 height 15
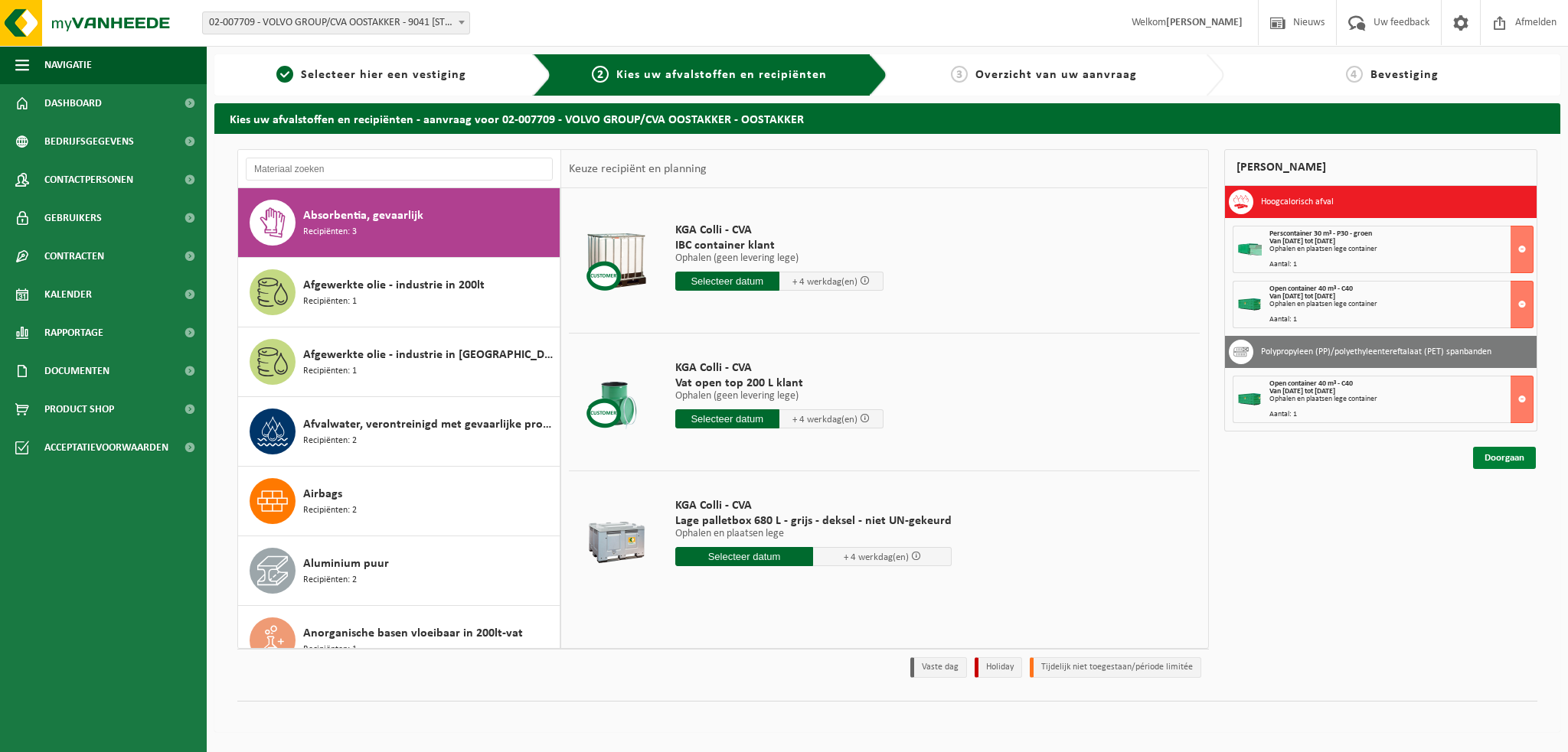
click at [1488, 456] on link "Doorgaan" at bounding box center [1503, 458] width 63 height 22
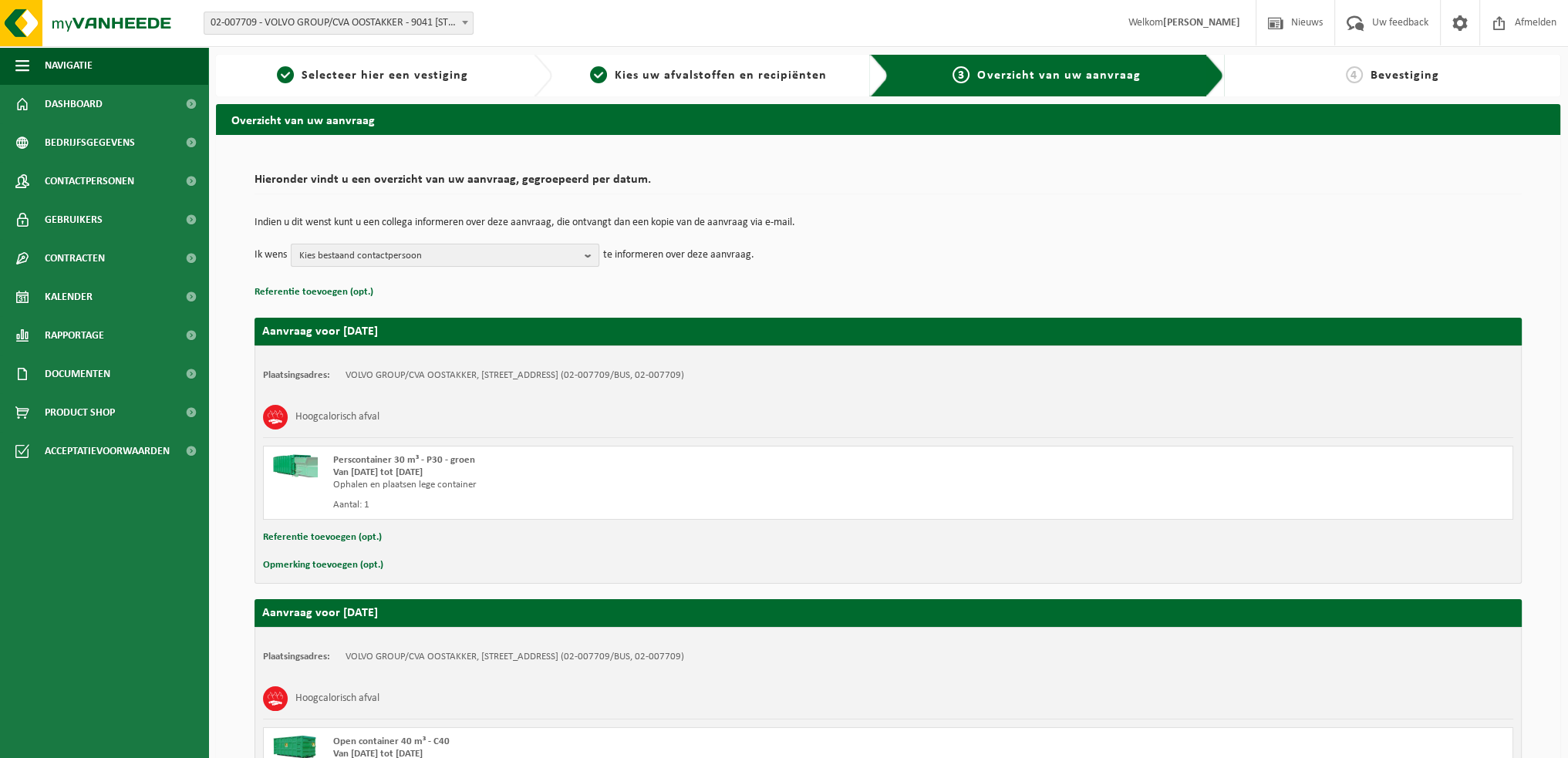
click at [586, 254] on b "button" at bounding box center [591, 255] width 14 height 22
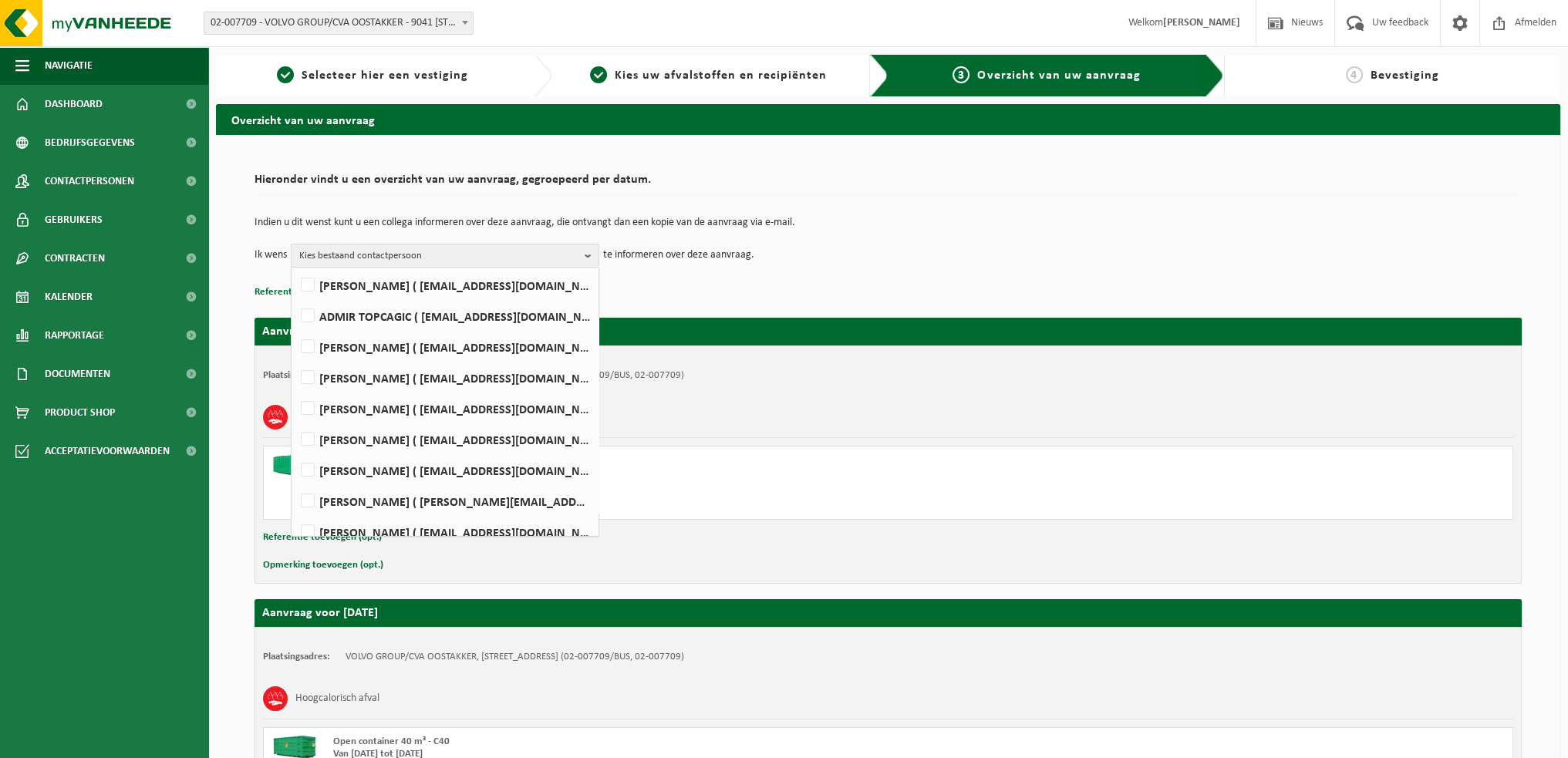
scroll to position [771, 0]
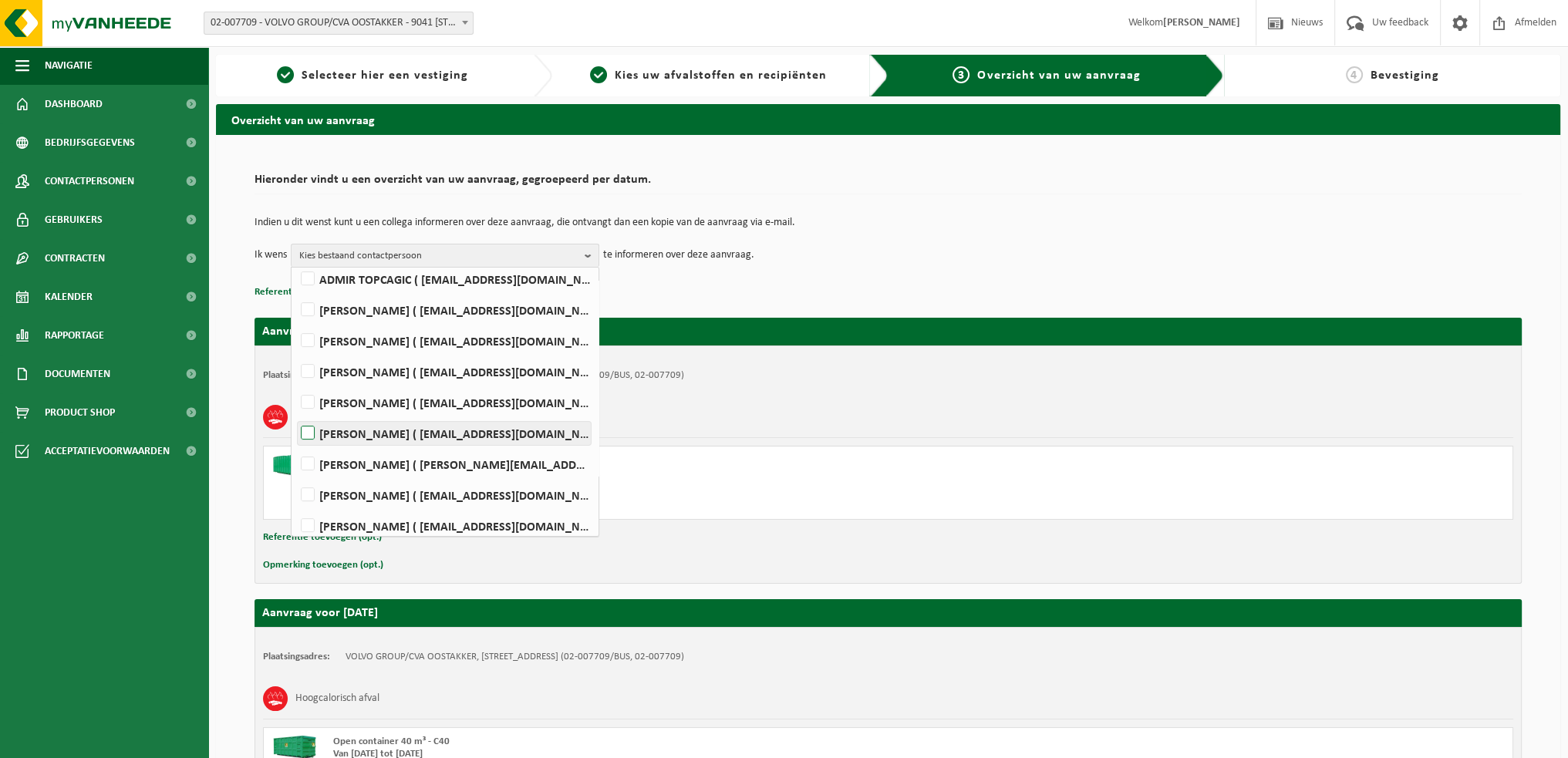
click at [305, 432] on label "[PERSON_NAME] ( [EMAIL_ADDRESS][DOMAIN_NAME] )" at bounding box center [444, 434] width 293 height 24
click at [295, 414] on input "[PERSON_NAME] ( [EMAIL_ADDRESS][DOMAIN_NAME] )" at bounding box center [295, 414] width 1 height 1
checkbox input "true"
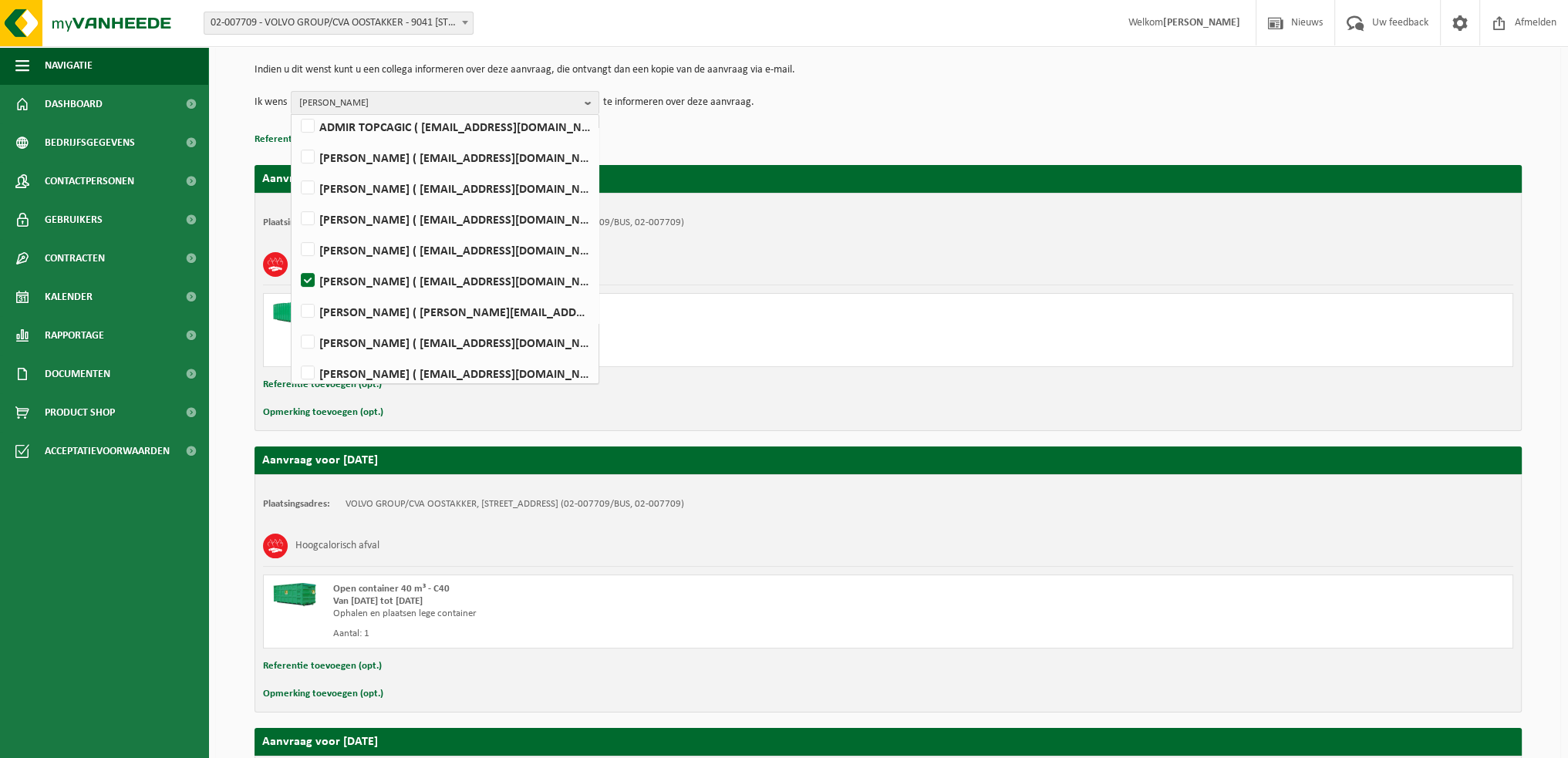
scroll to position [464, 0]
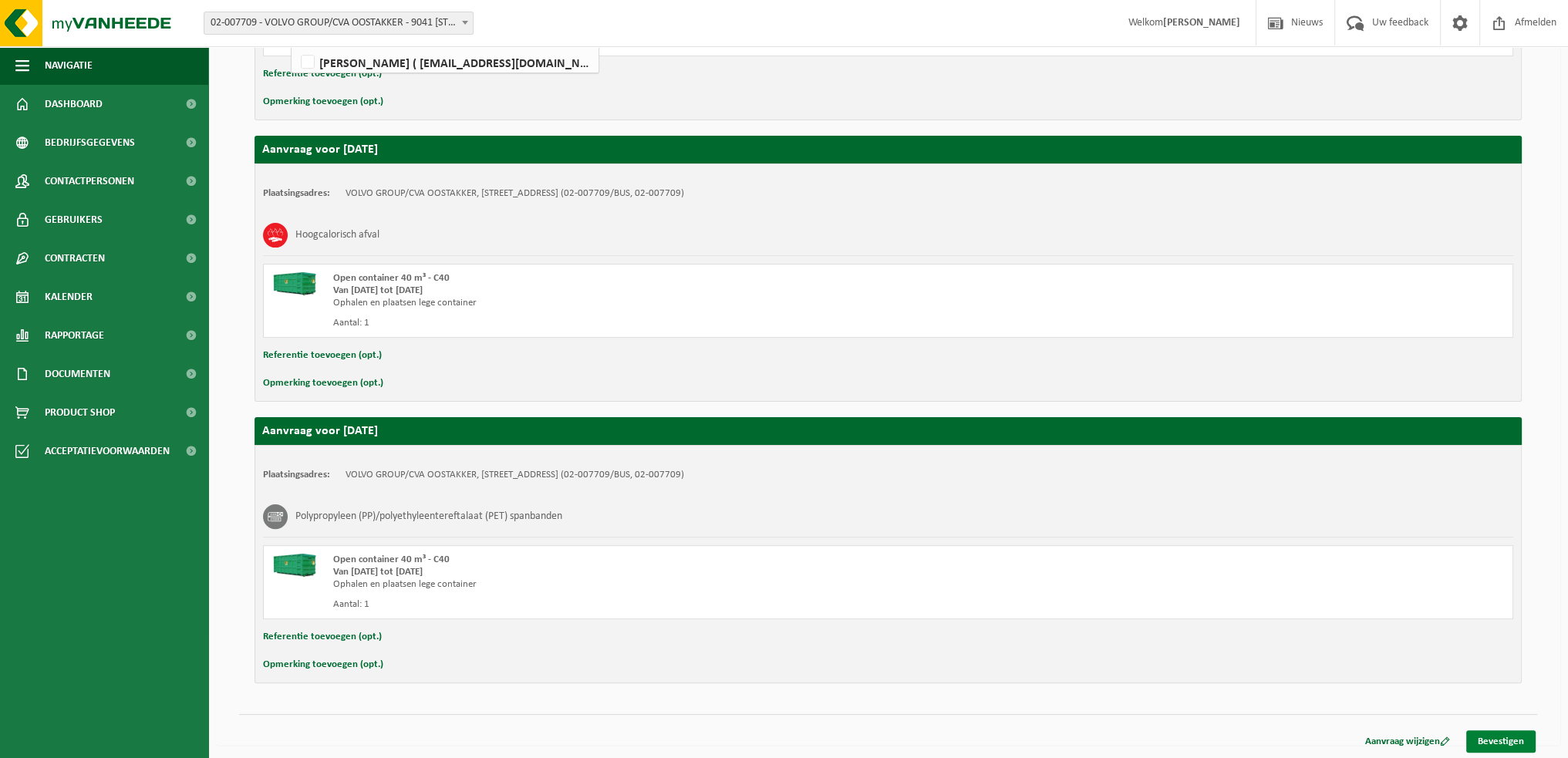
click at [1504, 736] on link "Bevestigen" at bounding box center [1501, 742] width 70 height 23
